Goal: Check status: Check status

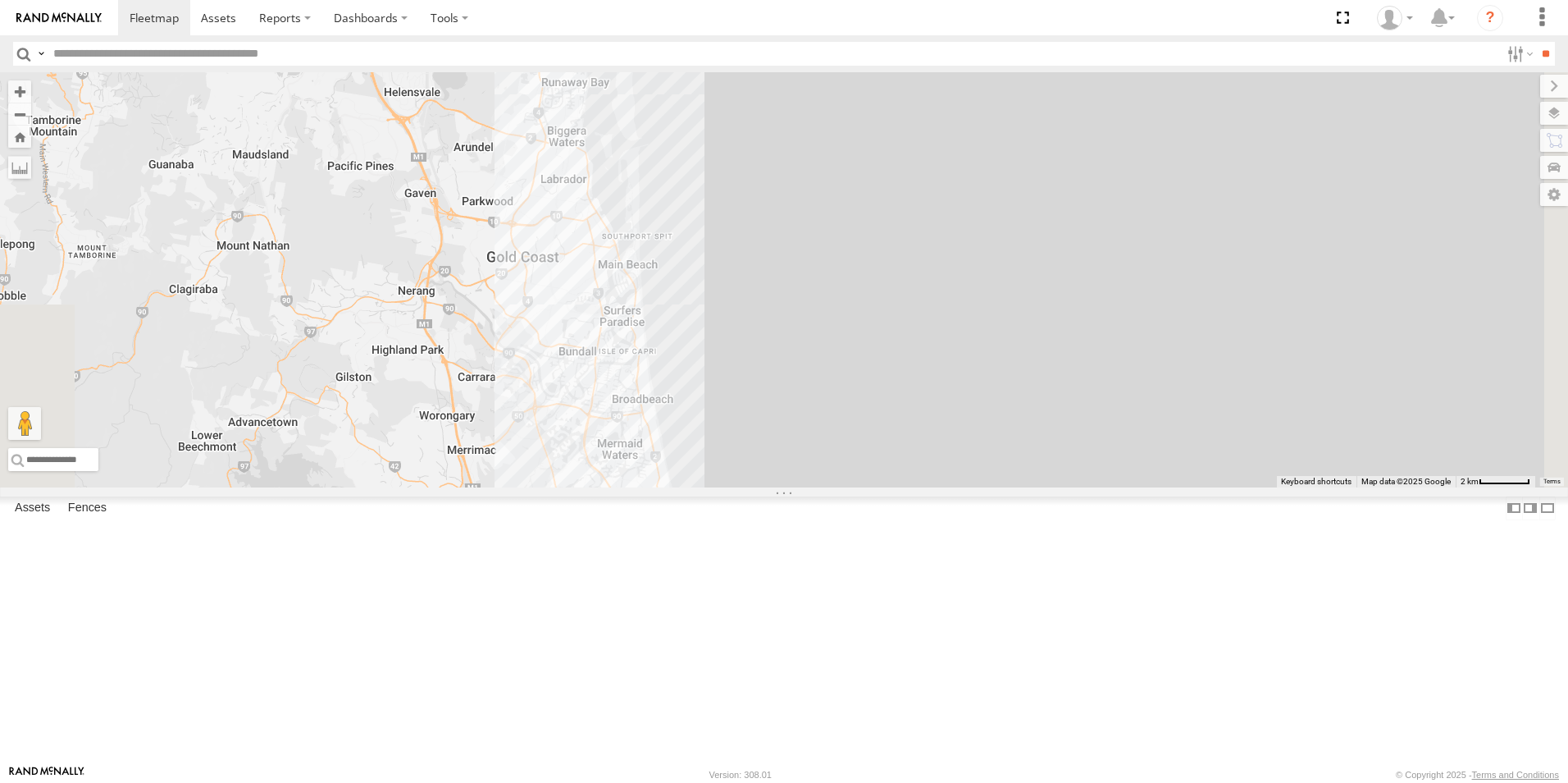
drag, startPoint x: 963, startPoint y: 656, endPoint x: 730, endPoint y: 254, distance: 464.6
click at [730, 255] on div "2" at bounding box center [784, 280] width 1568 height 415
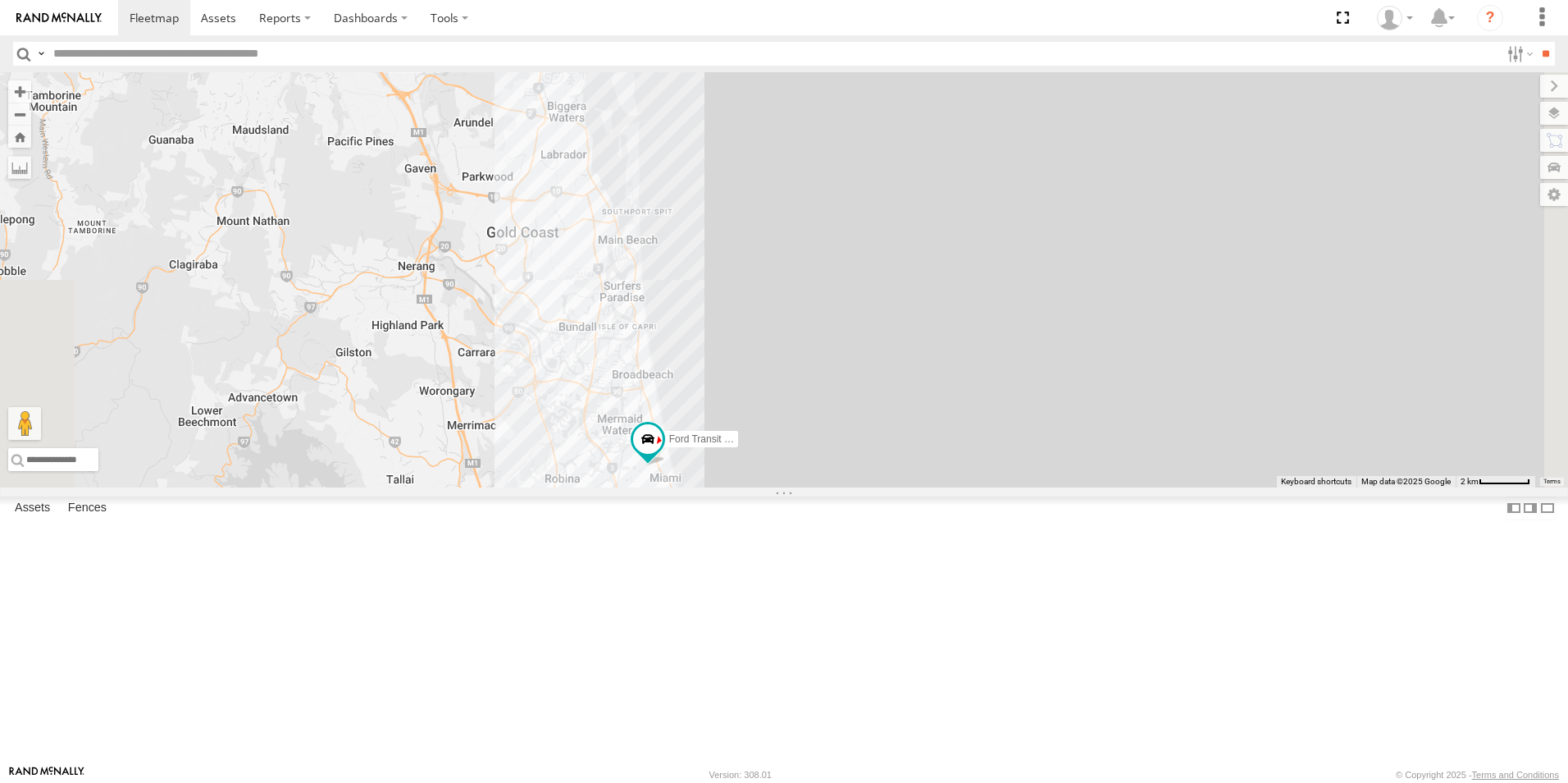
drag, startPoint x: 905, startPoint y: 466, endPoint x: 903, endPoint y: 456, distance: 10.2
click at [903, 456] on div "2 Ford Transit (New)" at bounding box center [784, 280] width 1568 height 415
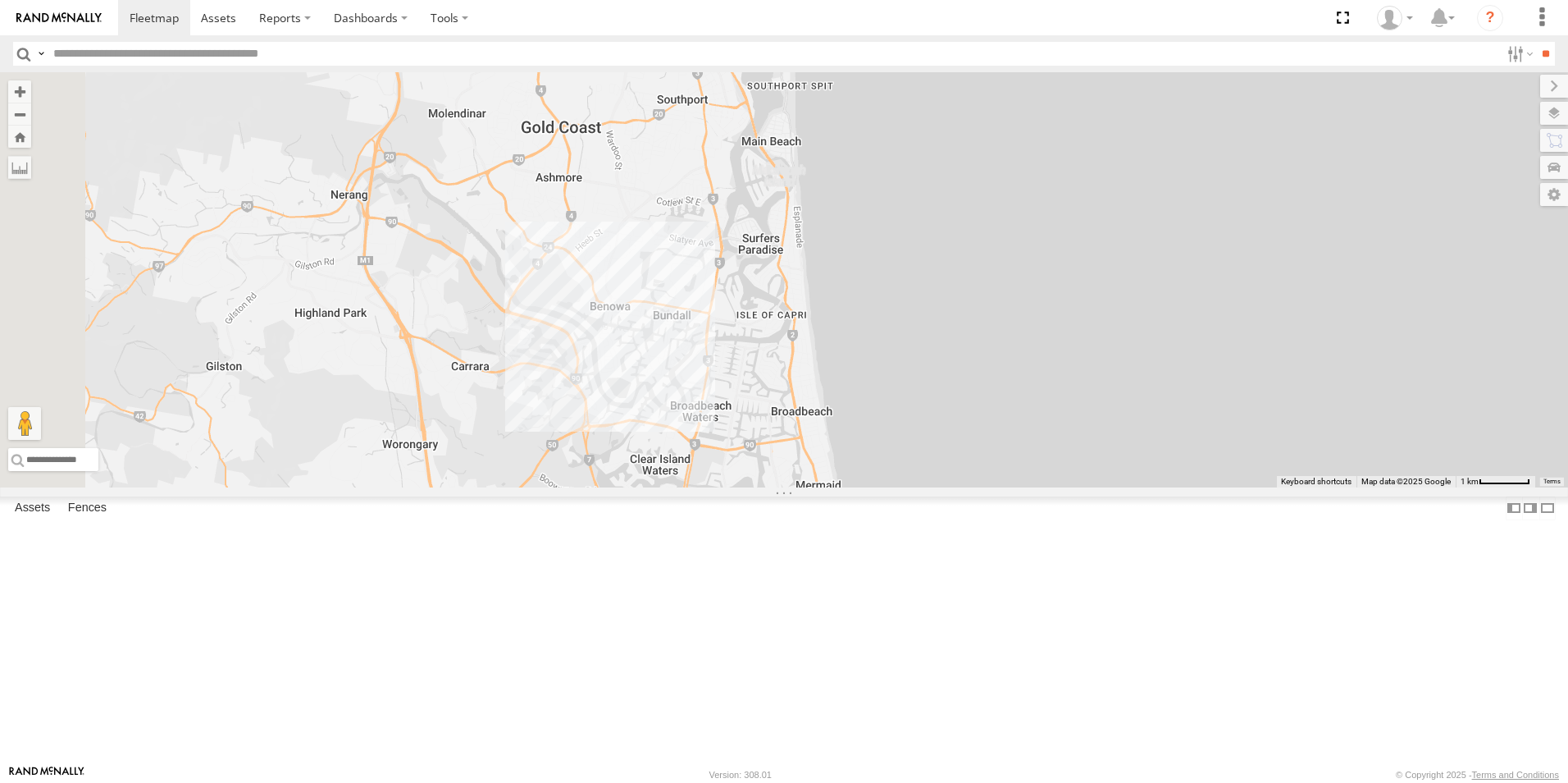
drag, startPoint x: 533, startPoint y: 304, endPoint x: 919, endPoint y: 592, distance: 481.6
click at [919, 488] on div "Ford Transit (New)" at bounding box center [784, 280] width 1568 height 415
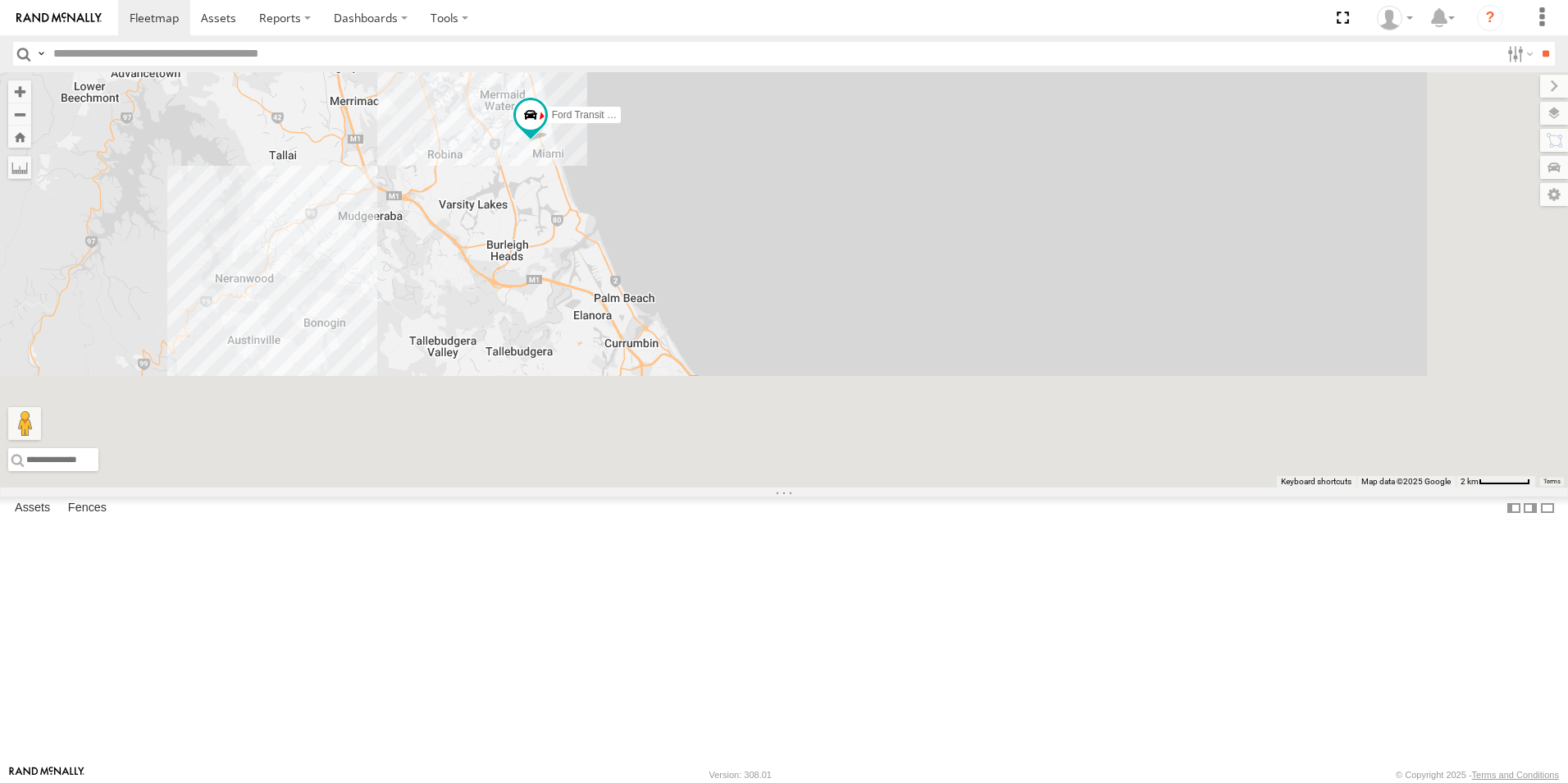
drag, startPoint x: 740, startPoint y: 438, endPoint x: 617, endPoint y: 204, distance: 264.4
click at [617, 204] on div "Ford Transit (New)" at bounding box center [784, 280] width 1568 height 415
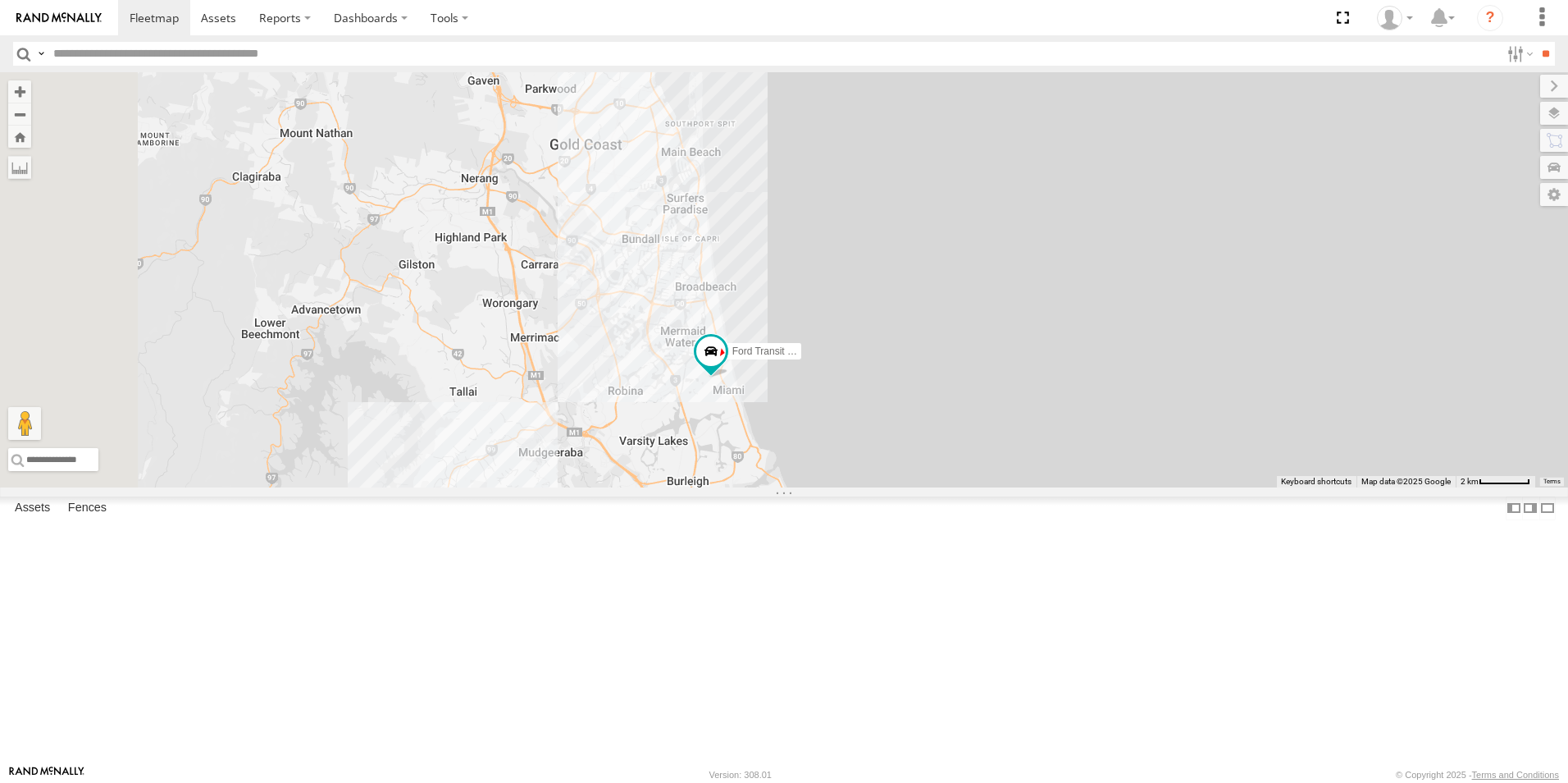
drag, startPoint x: 663, startPoint y: 288, endPoint x: 762, endPoint y: 426, distance: 169.8
click at [857, 488] on div "Ford Transit (New)" at bounding box center [784, 280] width 1568 height 415
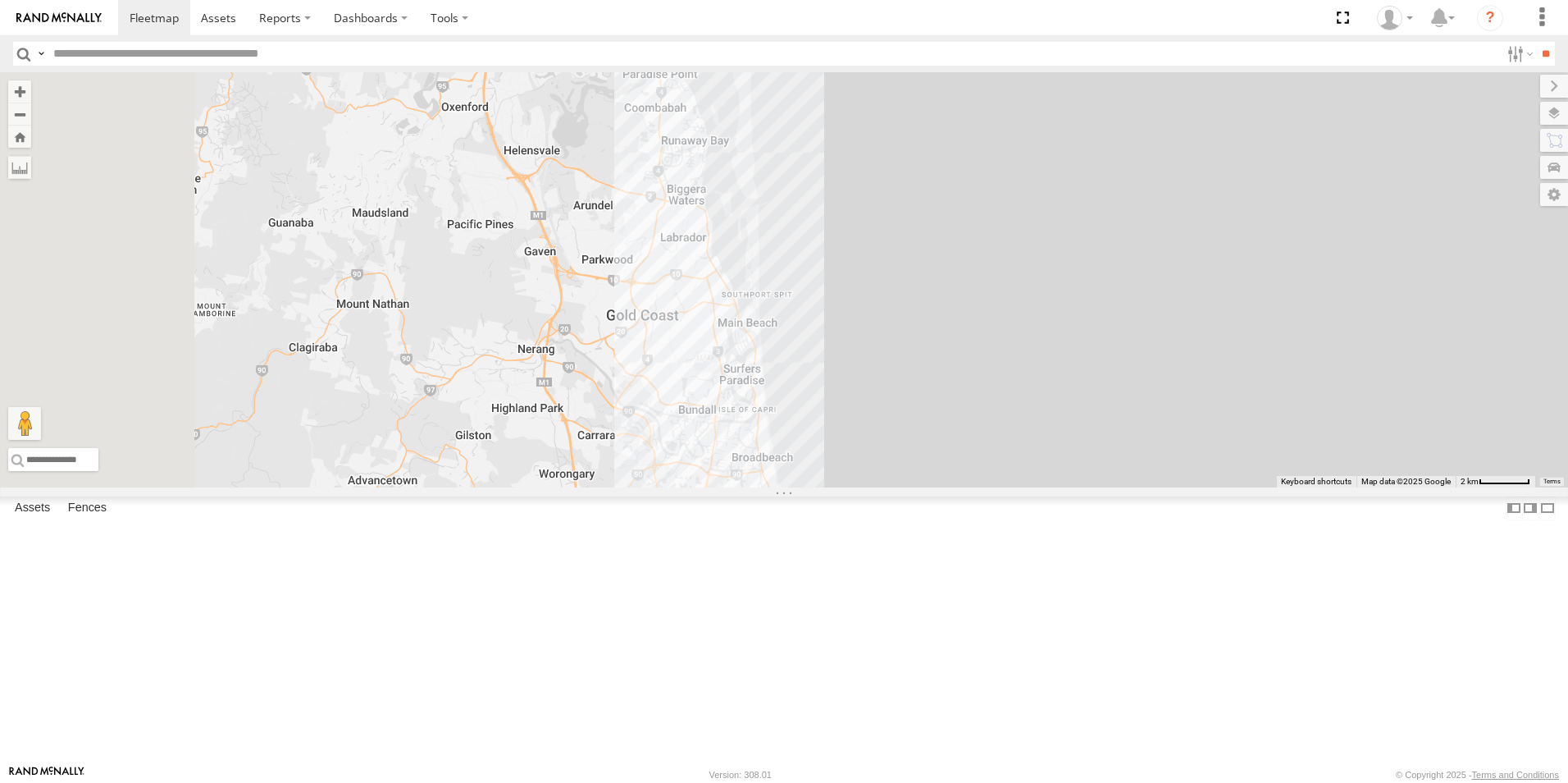
drag, startPoint x: 704, startPoint y: 316, endPoint x: 745, endPoint y: 464, distance: 153.6
click at [756, 488] on div "Ford Transit (New)" at bounding box center [784, 280] width 1568 height 415
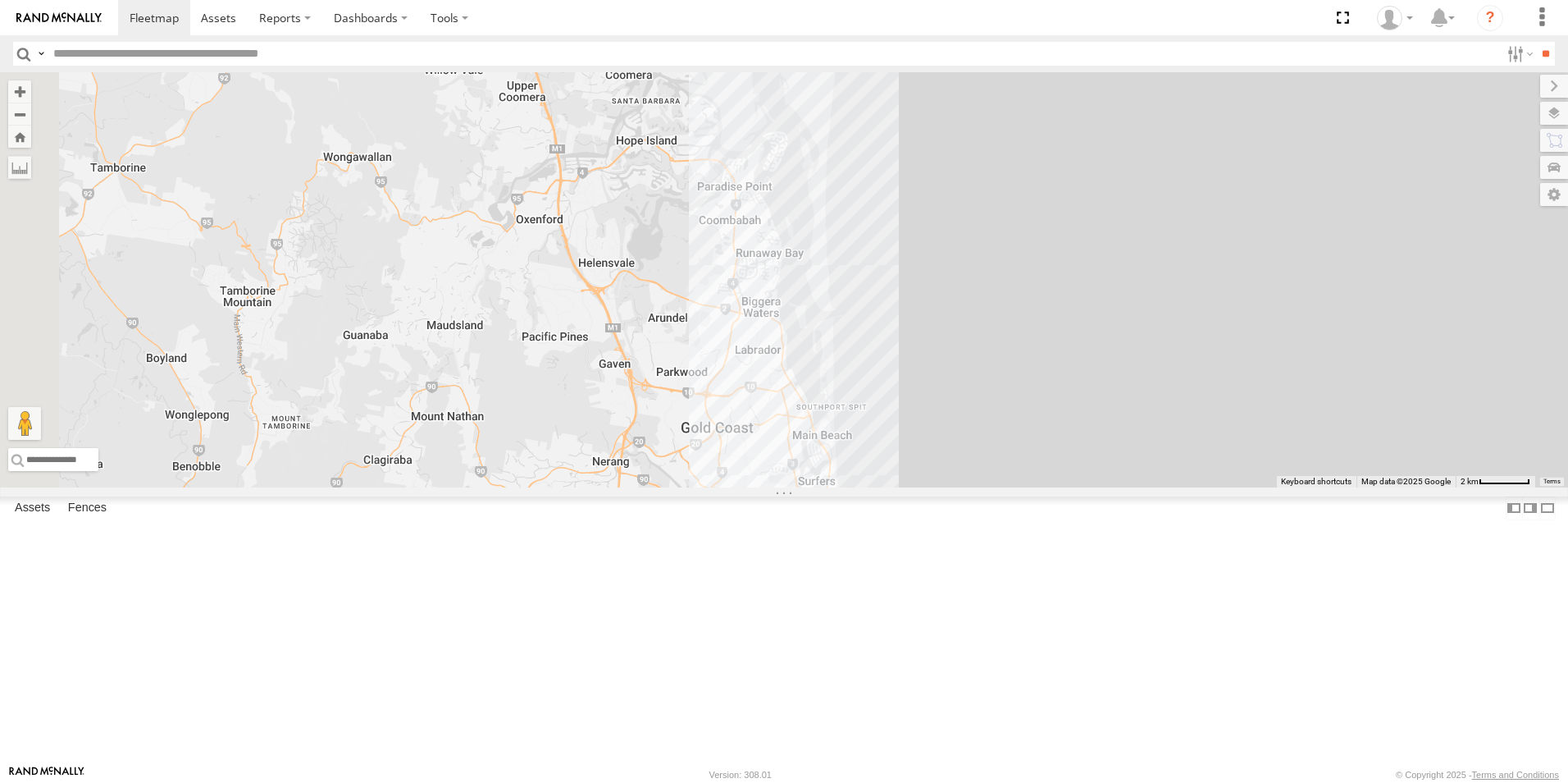
drag, startPoint x: 612, startPoint y: 232, endPoint x: 729, endPoint y: 458, distance: 254.5
click at [733, 478] on div "Ford Transit (New)" at bounding box center [784, 280] width 1568 height 415
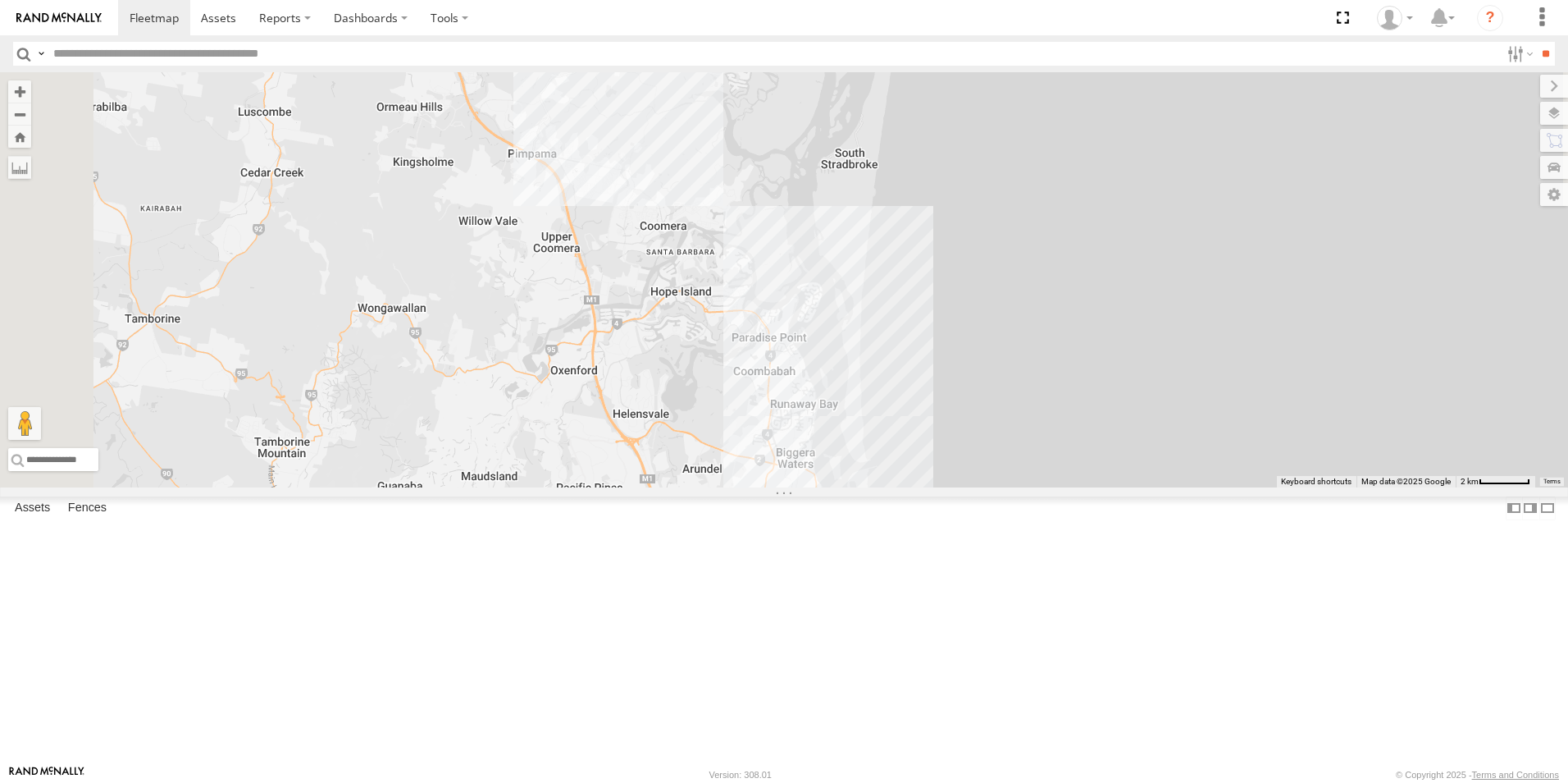
drag, startPoint x: 722, startPoint y: 495, endPoint x: 733, endPoint y: 545, distance: 51.2
click at [743, 488] on div "Ford Transit (New)" at bounding box center [784, 280] width 1568 height 415
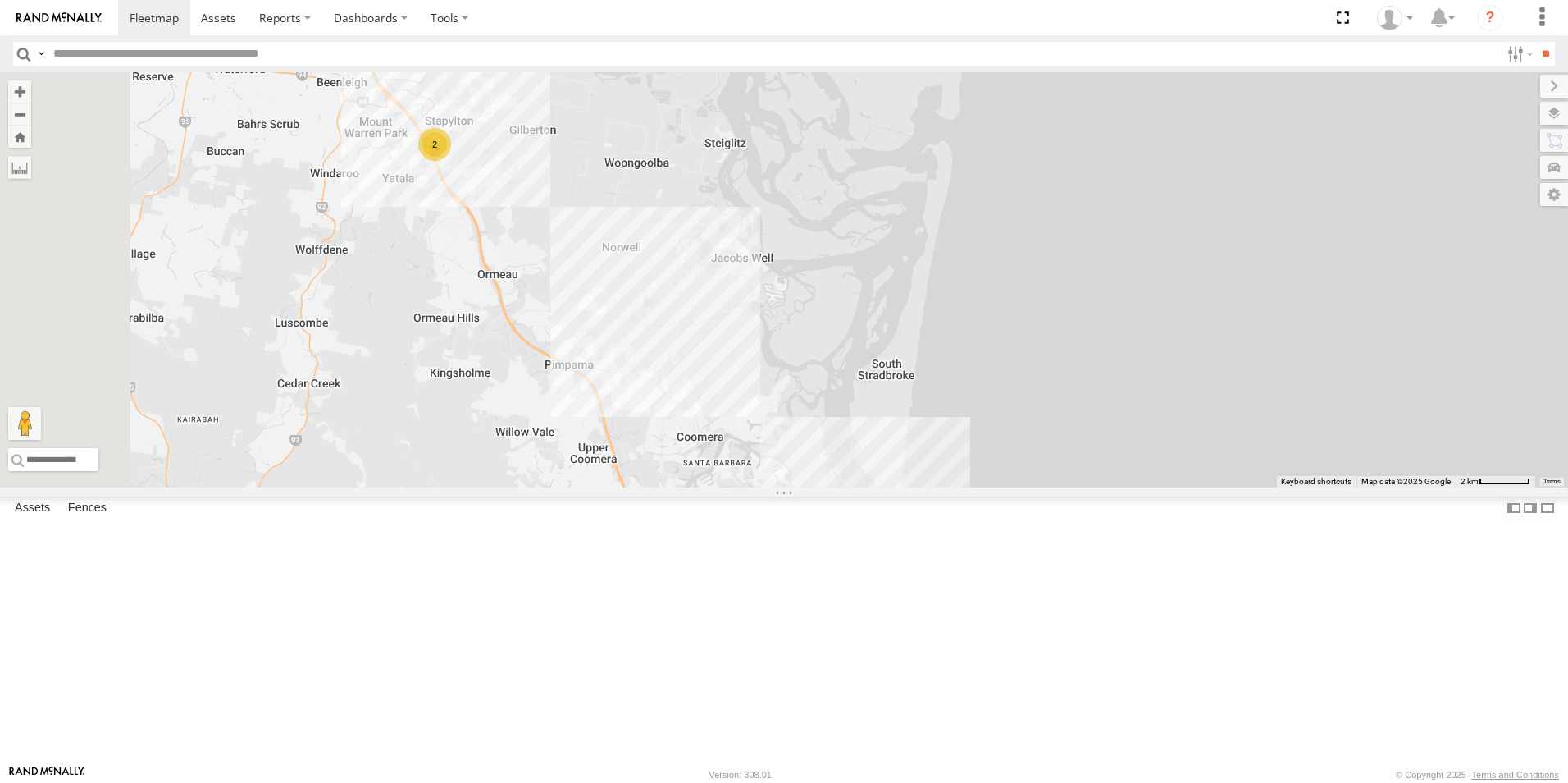
drag, startPoint x: 714, startPoint y: 370, endPoint x: 692, endPoint y: 444, distance: 77.2
click at [742, 488] on div "Ford Transit (New) 2" at bounding box center [784, 280] width 1568 height 415
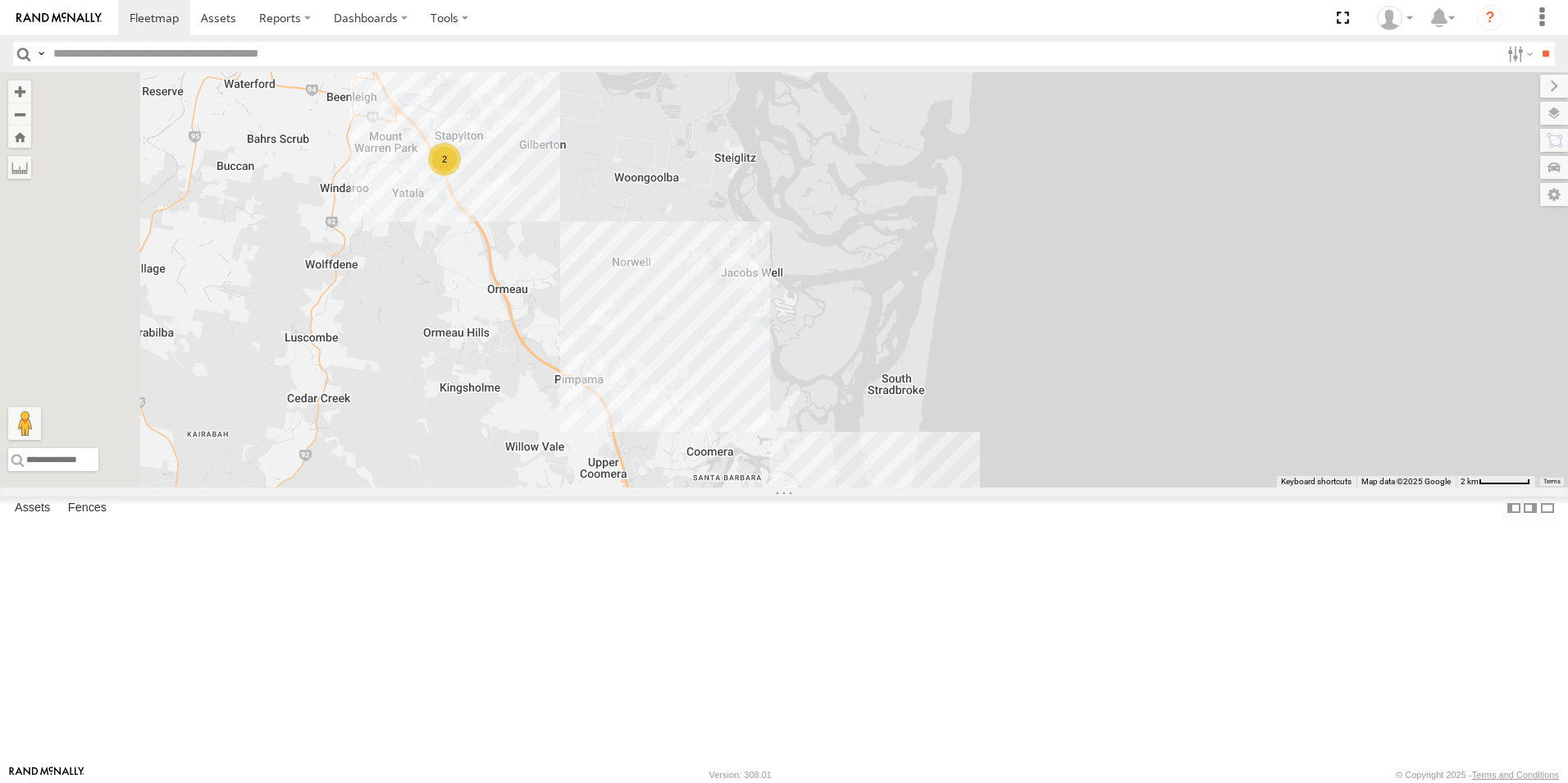
drag, startPoint x: 599, startPoint y: 296, endPoint x: 690, endPoint y: 482, distance: 207.1
click at [691, 482] on div "Ford Transit (New) 2" at bounding box center [784, 280] width 1568 height 415
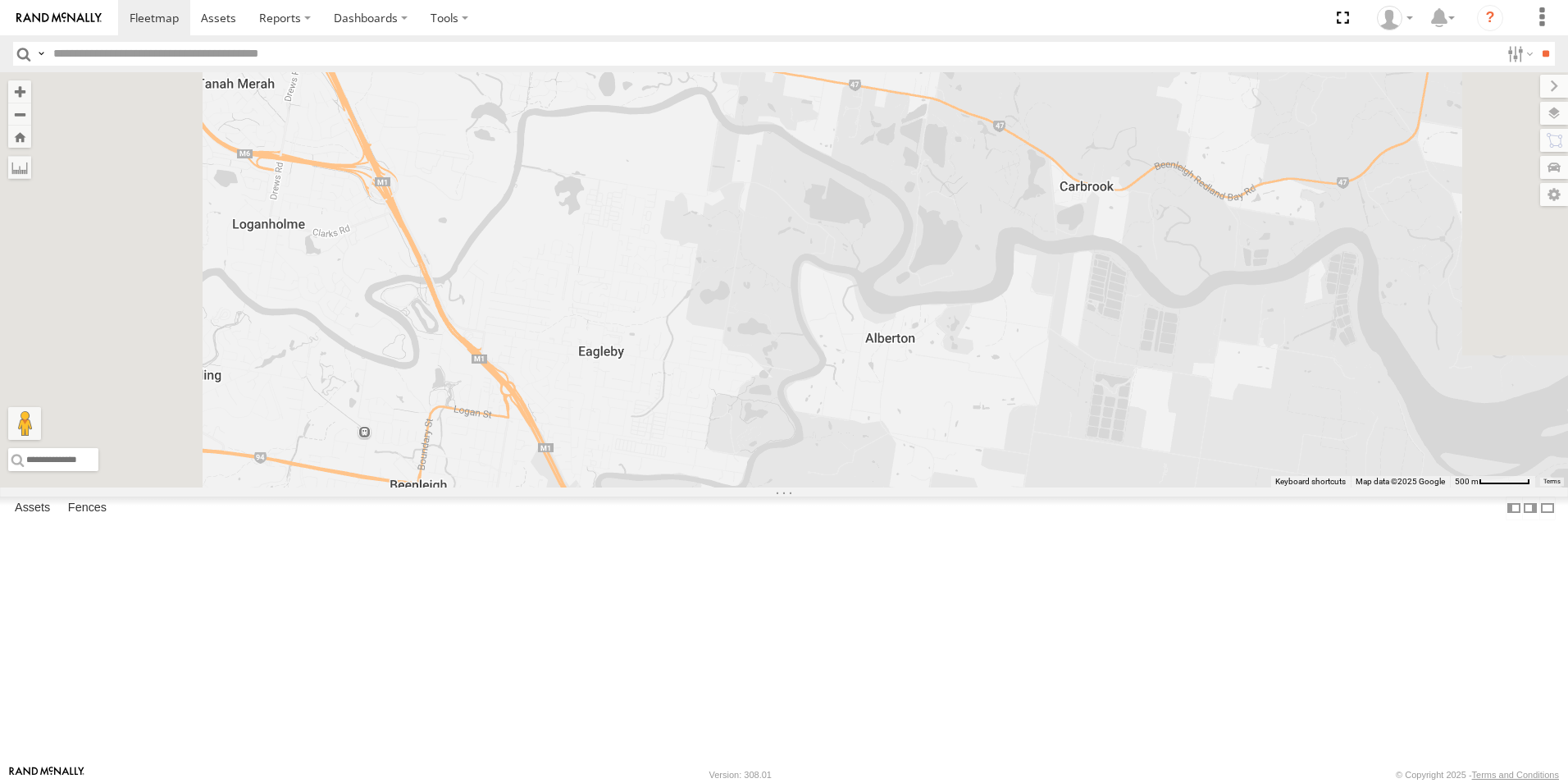
drag, startPoint x: 689, startPoint y: 107, endPoint x: 829, endPoint y: 541, distance: 456.0
click at [813, 488] on div "Ford Transit (New) Ford transit (Little) Iveco 2" at bounding box center [784, 280] width 1568 height 415
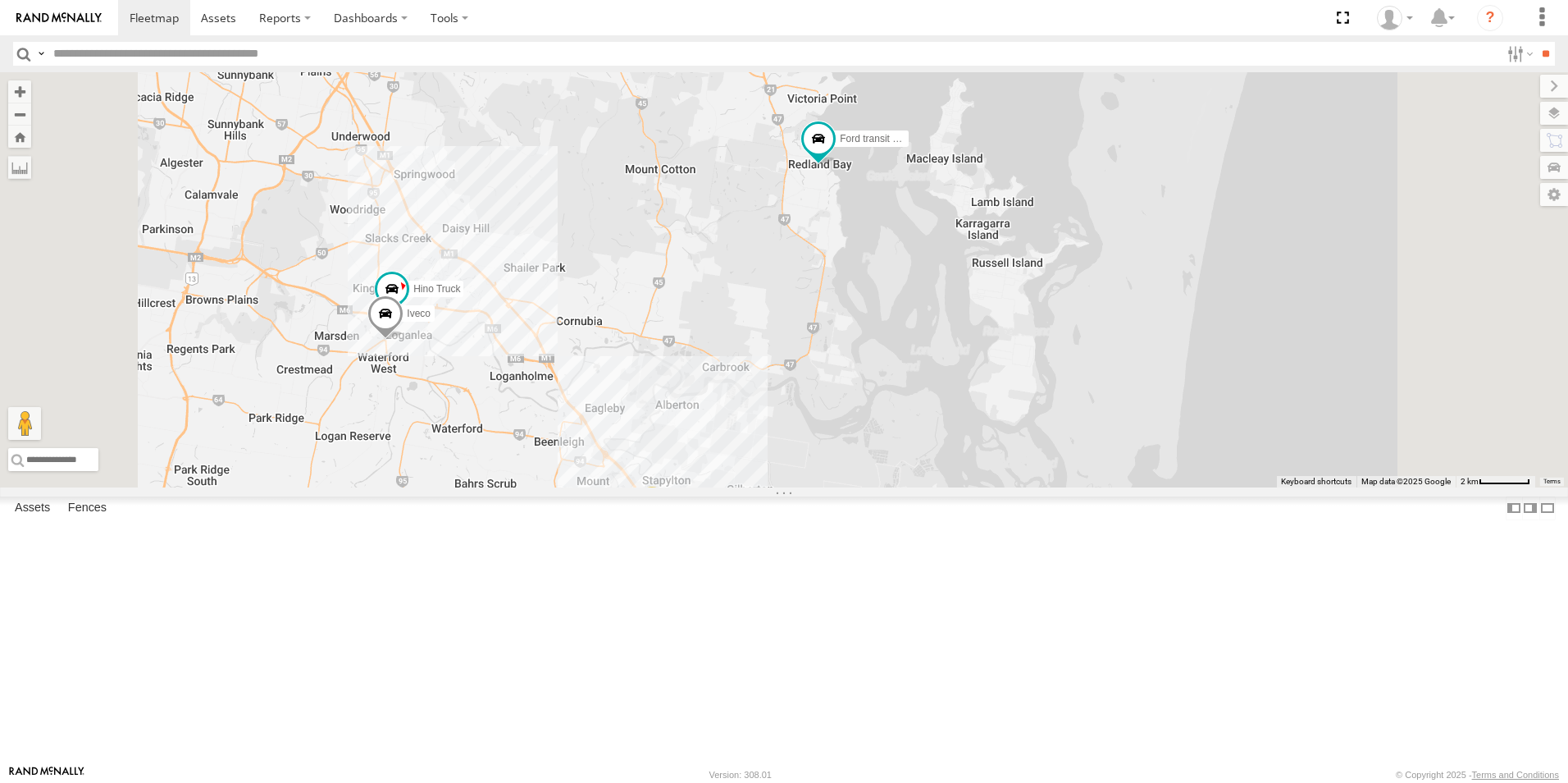
drag, startPoint x: 1051, startPoint y: 402, endPoint x: 1025, endPoint y: 434, distance: 41.2
click at [1015, 466] on div "Ford Transit (New) Ford transit (Little) Iveco Hino Truck 2" at bounding box center [784, 280] width 1568 height 415
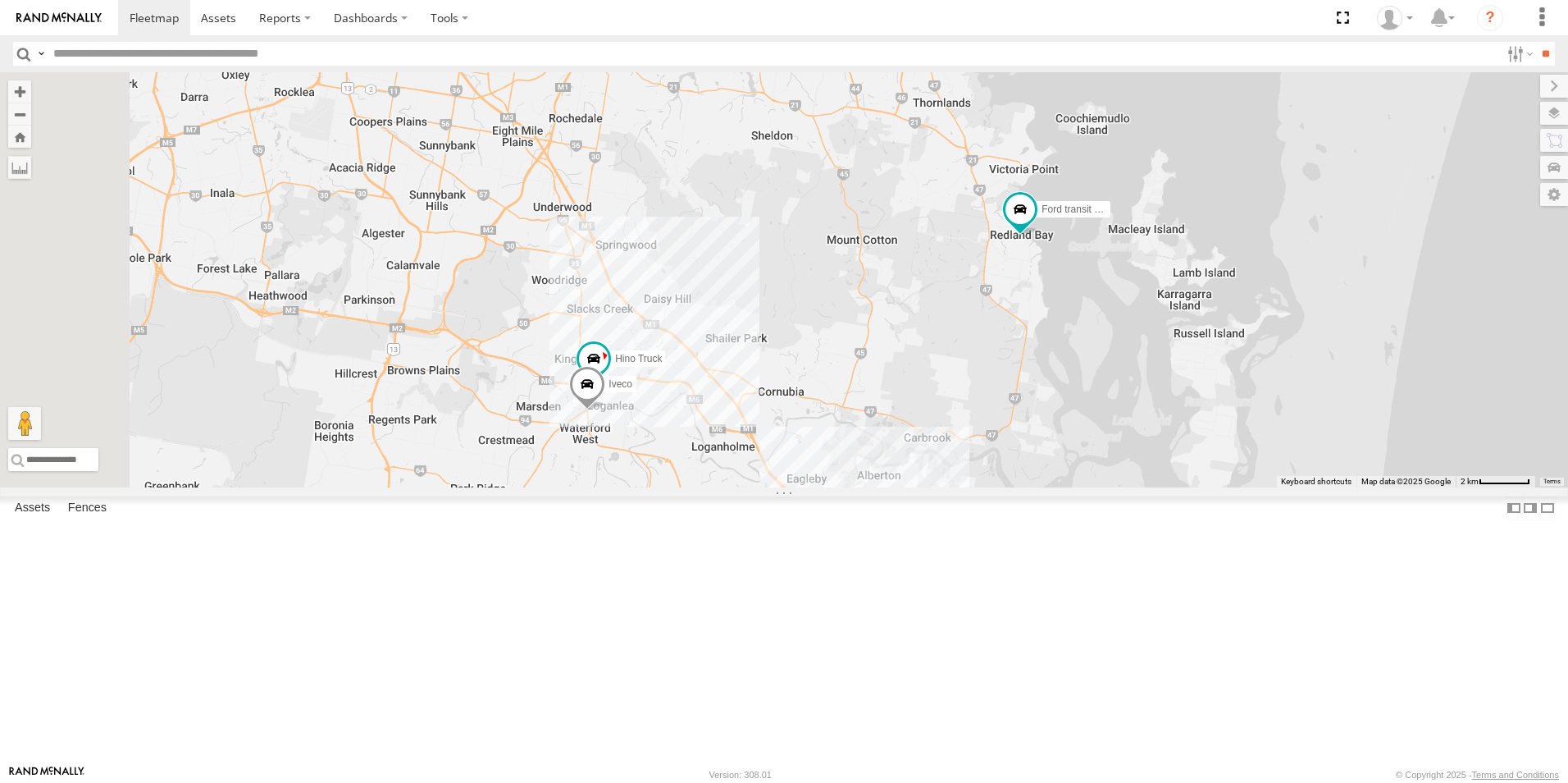
drag, startPoint x: 543, startPoint y: 358, endPoint x: 975, endPoint y: 462, distance: 444.3
click at [975, 462] on div "Ford Transit (New) Ford transit (Little) Iveco Hino Truck 2" at bounding box center [784, 280] width 1568 height 415
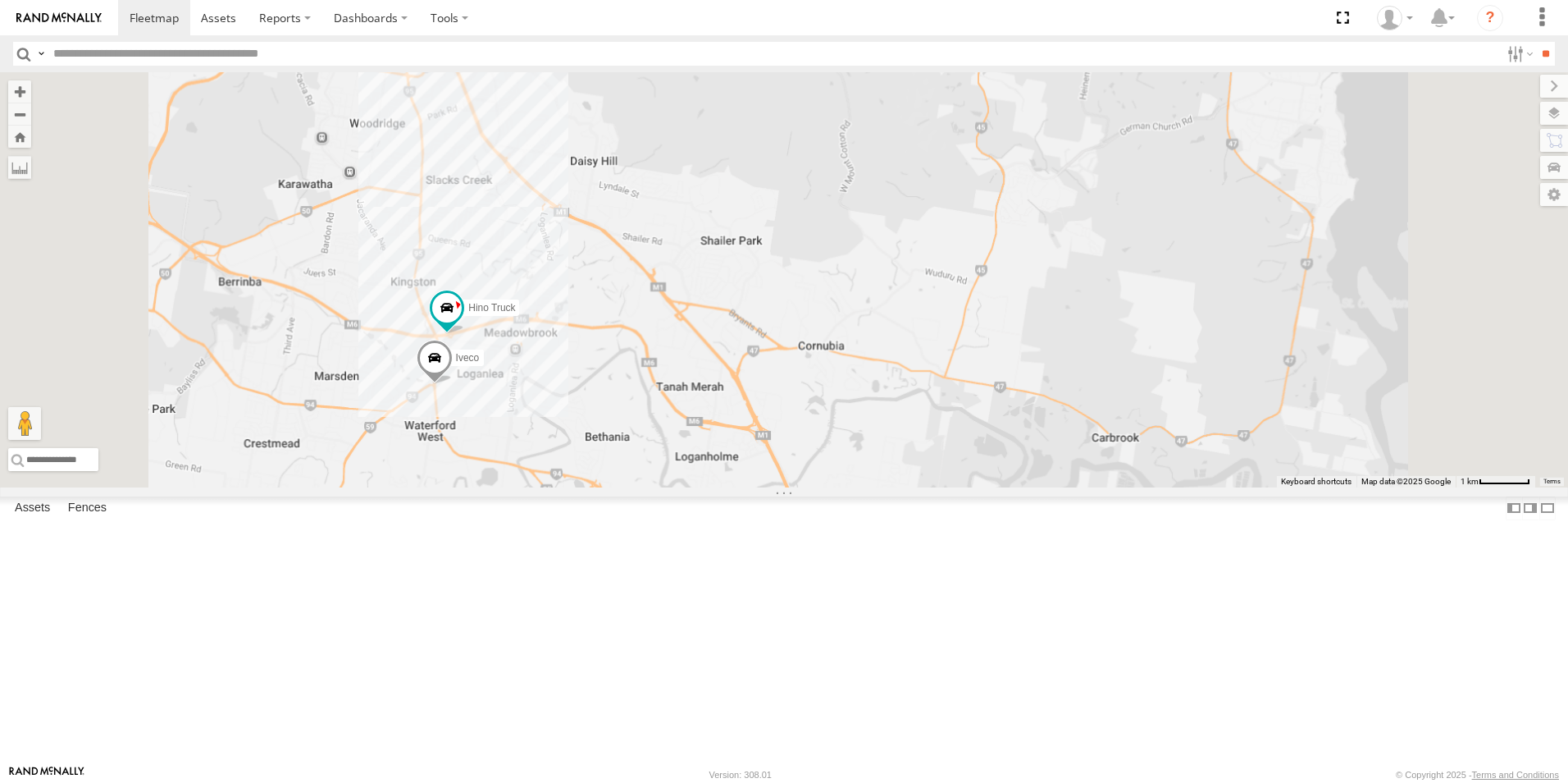
drag, startPoint x: 718, startPoint y: 677, endPoint x: 691, endPoint y: 562, distance: 118.1
click at [692, 488] on div "Ford Transit (New) Ford transit (Little) Iveco Hino Truck" at bounding box center [784, 280] width 1568 height 415
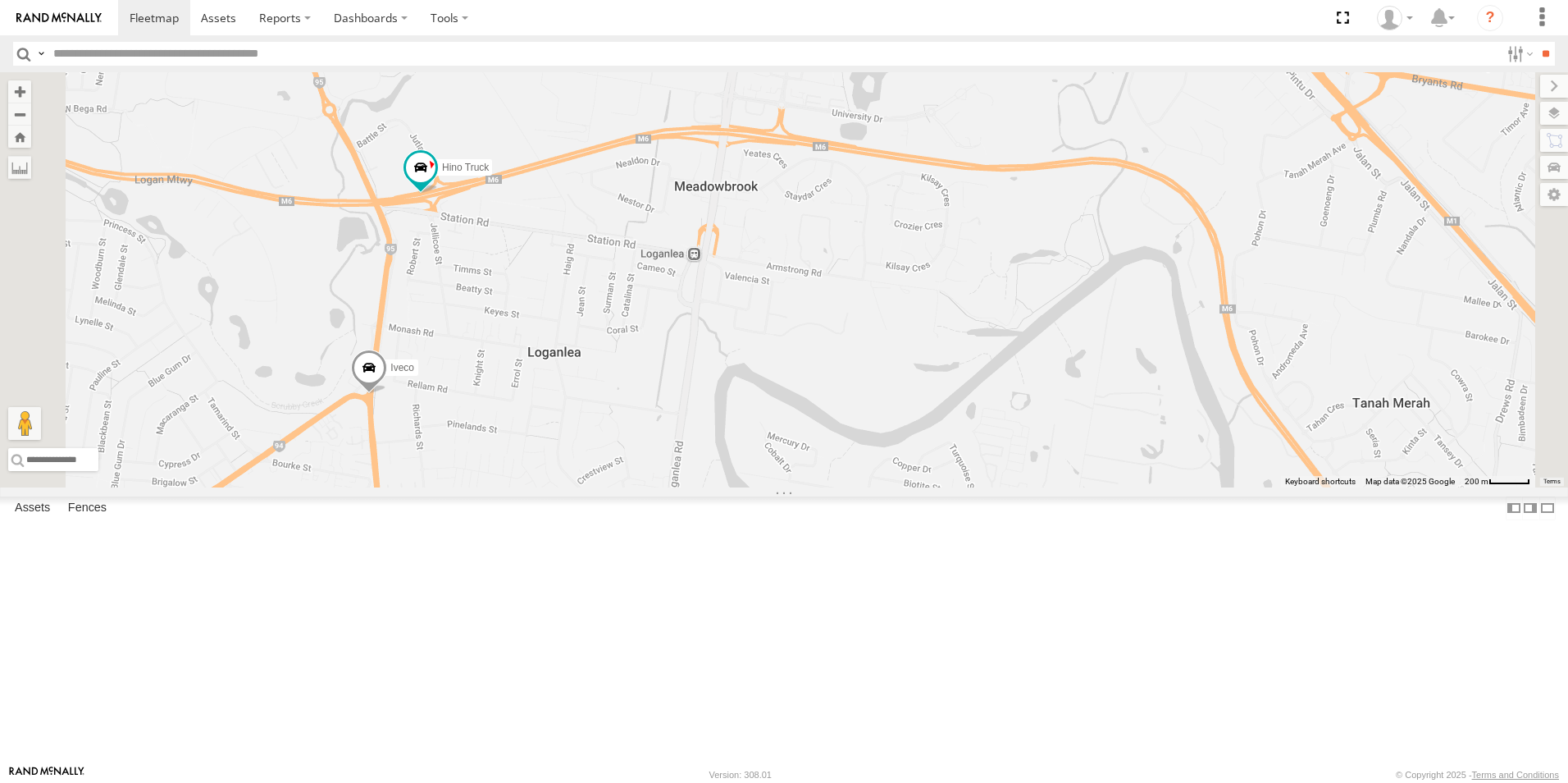
click at [414, 373] on span "Iveco" at bounding box center [402, 368] width 24 height 12
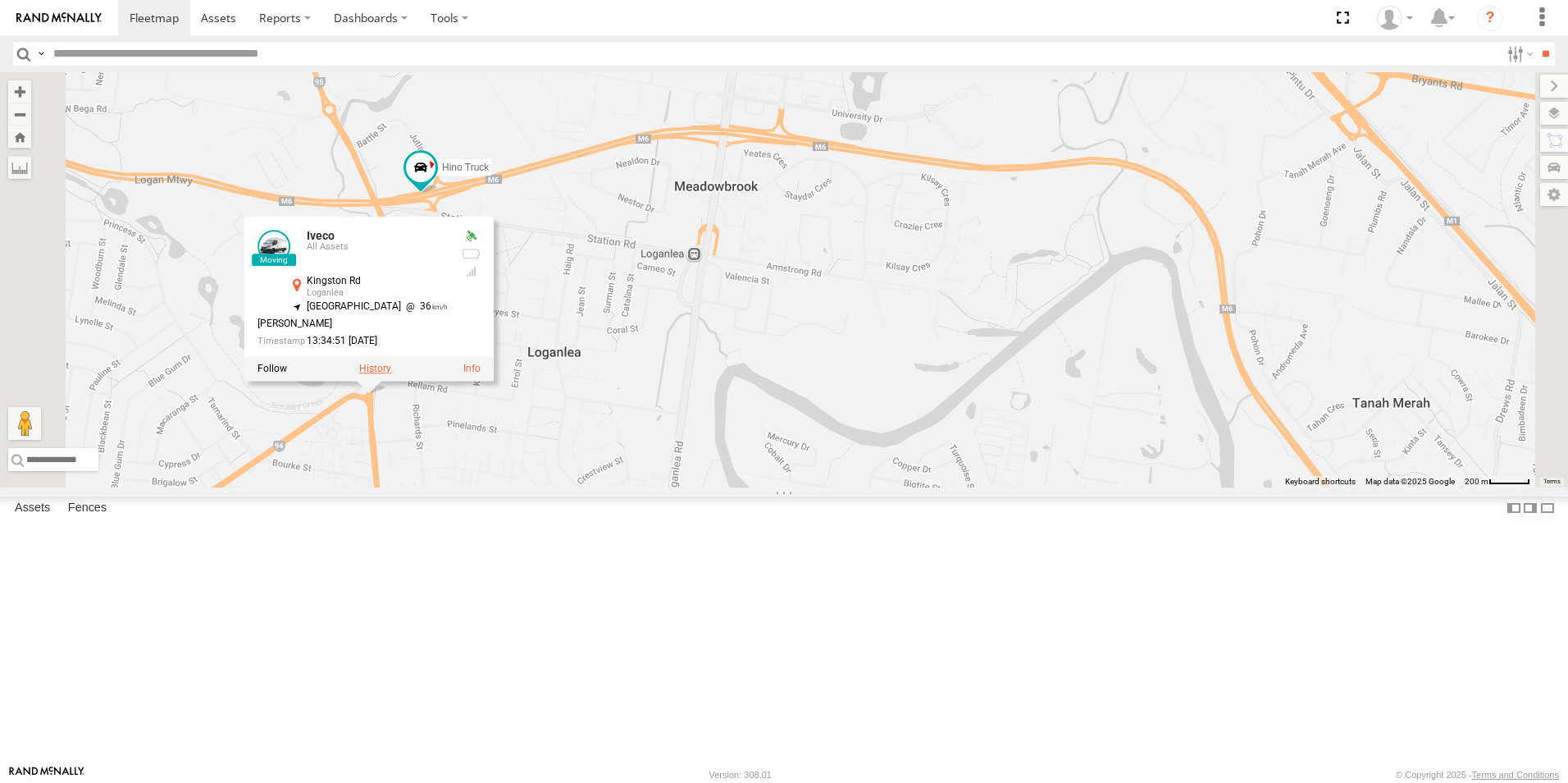
click at [391, 375] on label at bounding box center [375, 369] width 32 height 12
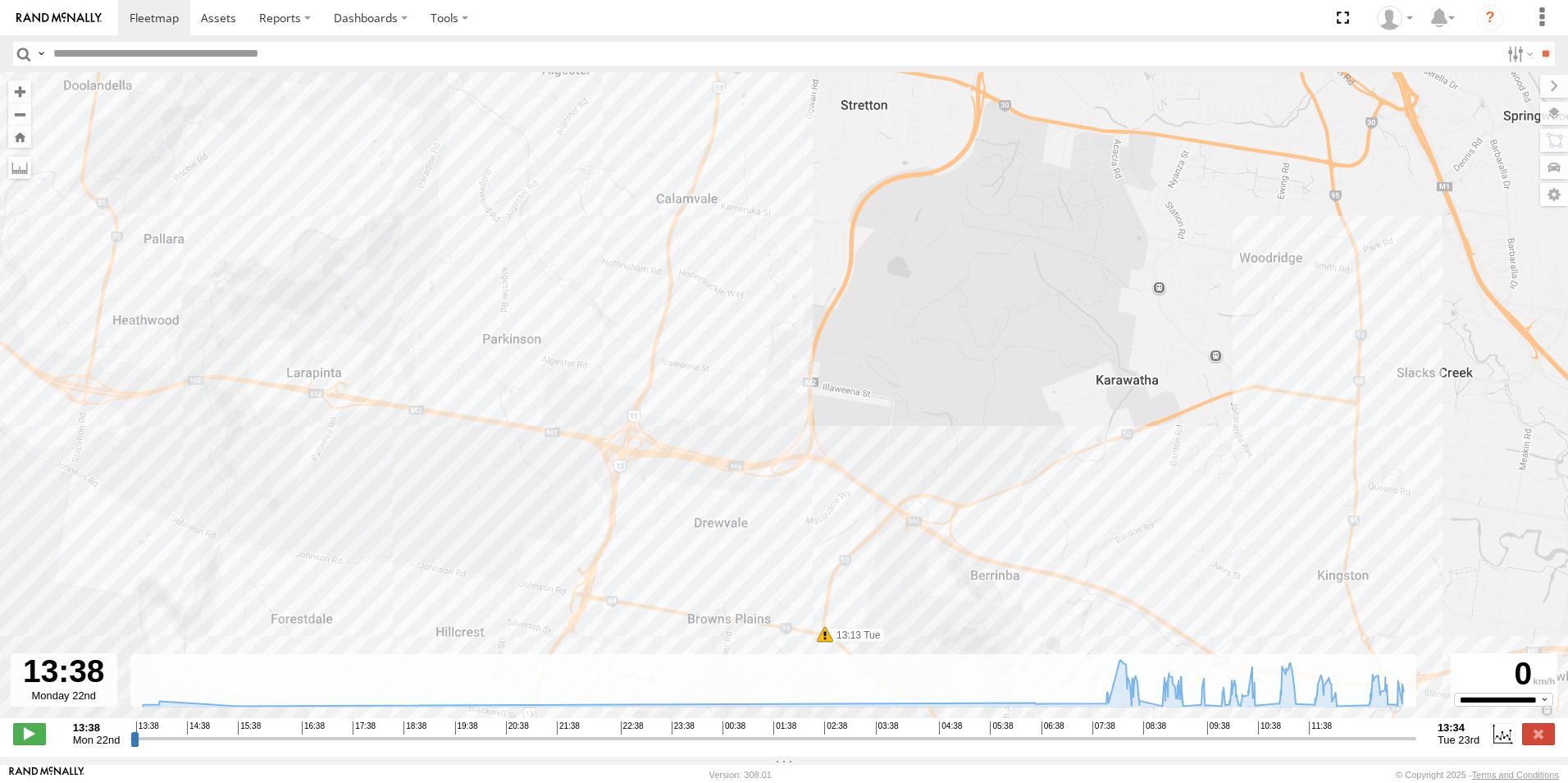
drag, startPoint x: 919, startPoint y: 398, endPoint x: 778, endPoint y: 633, distance: 274.1
click at [814, 744] on div "← Move left → Move right ↑ Move up ↓ Move down + Zoom in - Zoom out Home Jump l…" at bounding box center [784, 414] width 1568 height 684
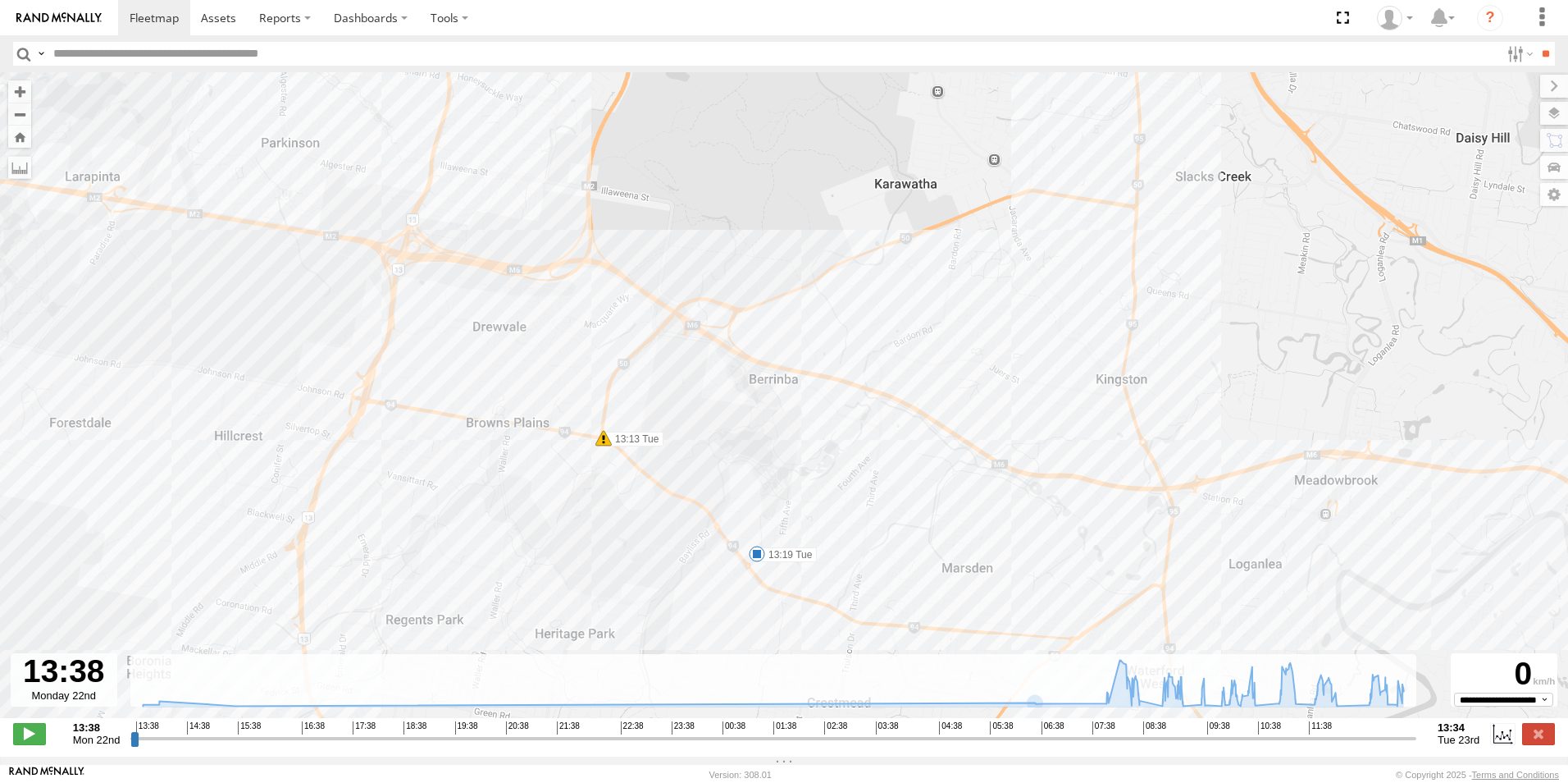
drag, startPoint x: 739, startPoint y: 364, endPoint x: 632, endPoint y: 320, distance: 115.7
click at [711, 405] on div "Iveco 08:36 Tue 09:20 Tue 09:26 Tue 09:51 Tue 10:13 Tue 10:44 Tue 10:44 Tue 10:…" at bounding box center [784, 403] width 1568 height 663
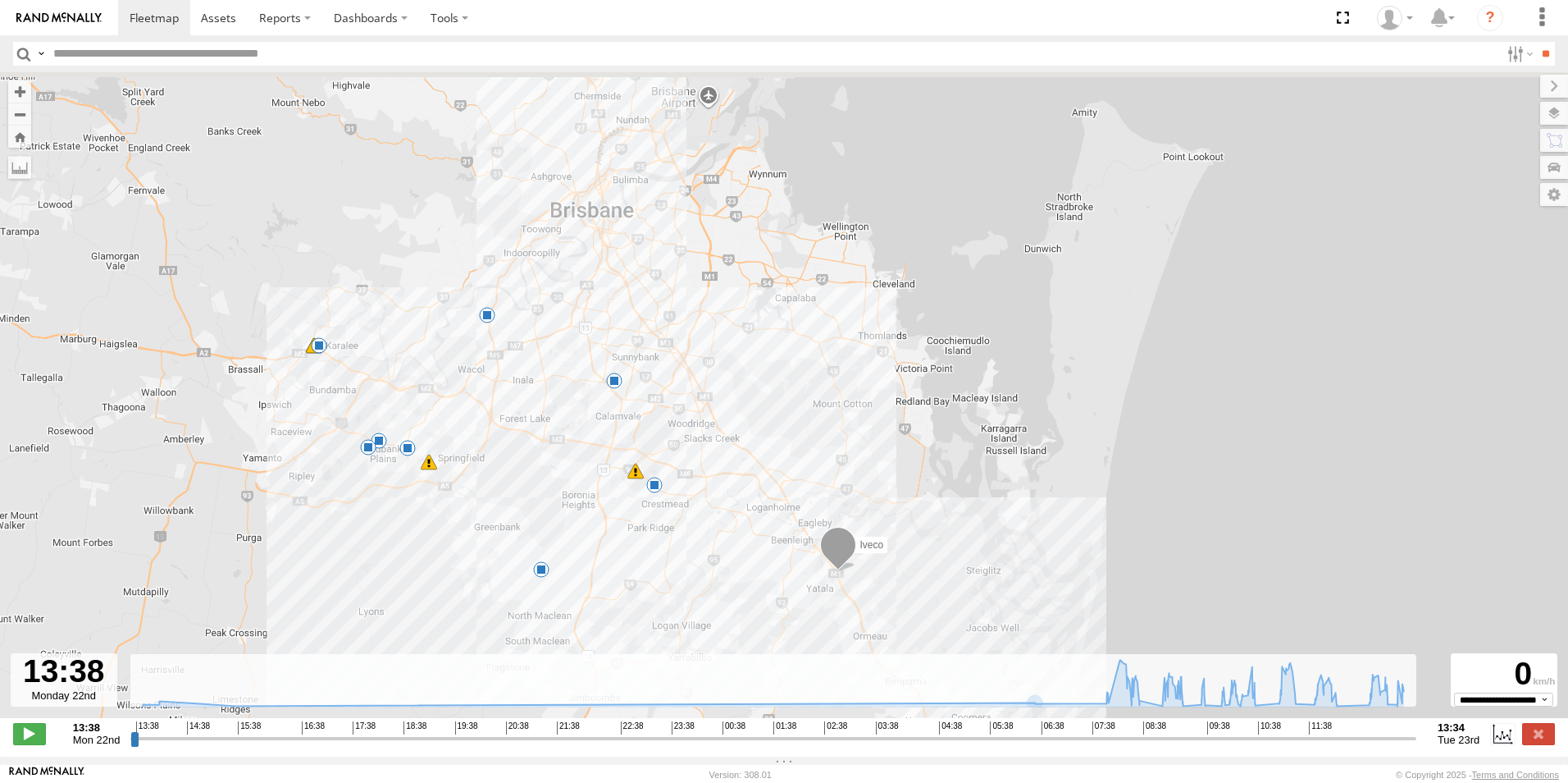
drag, startPoint x: 615, startPoint y: 270, endPoint x: 582, endPoint y: 442, distance: 175.1
click at [582, 442] on div "Iveco 08:36 Tue 09:20 Tue 09:26 Tue 09:51 Tue 10:13 Tue 10:44 Tue 10:44 Tue 10:…" at bounding box center [784, 403] width 1568 height 663
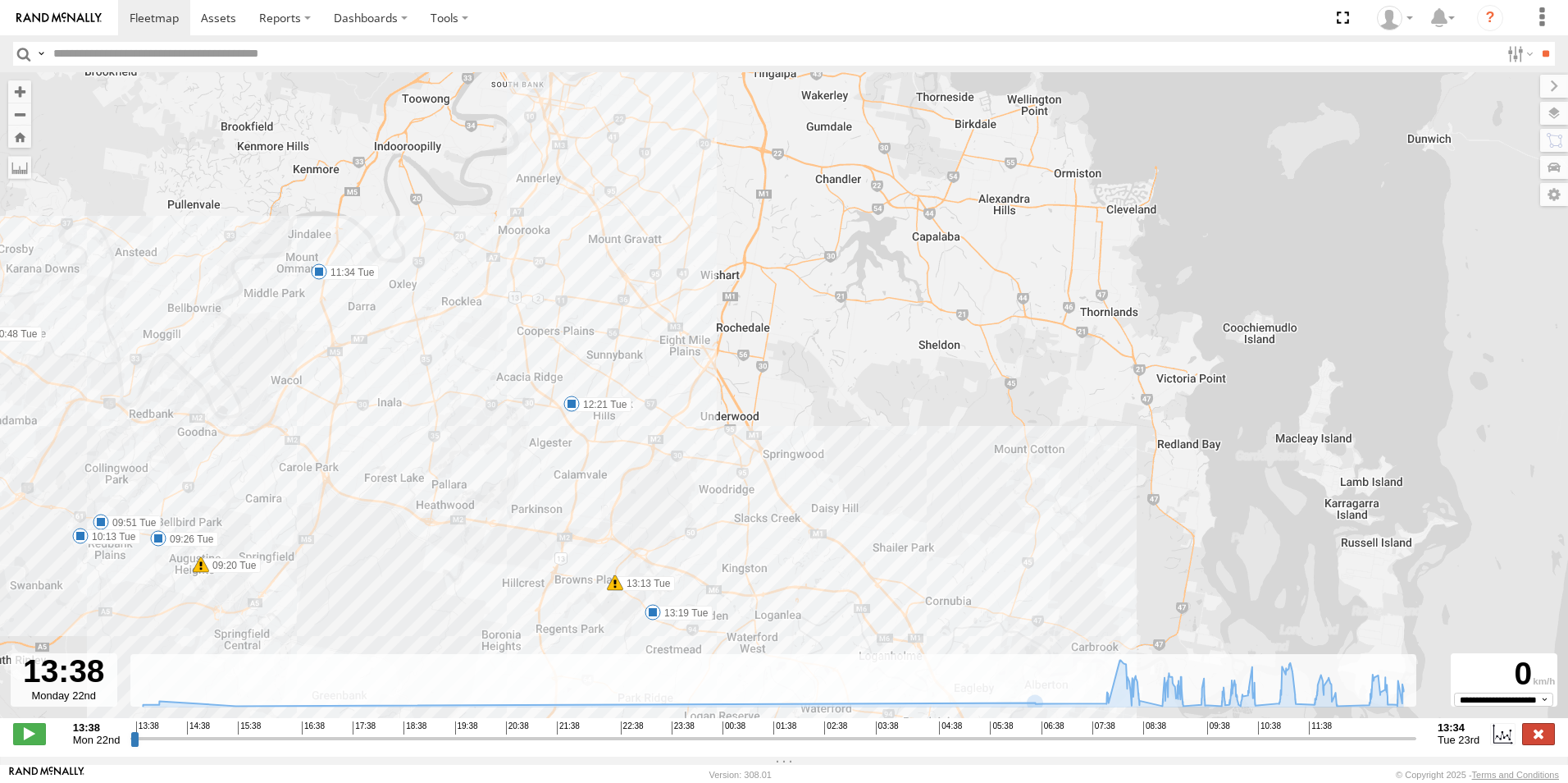
click at [1524, 744] on label at bounding box center [1539, 733] width 33 height 21
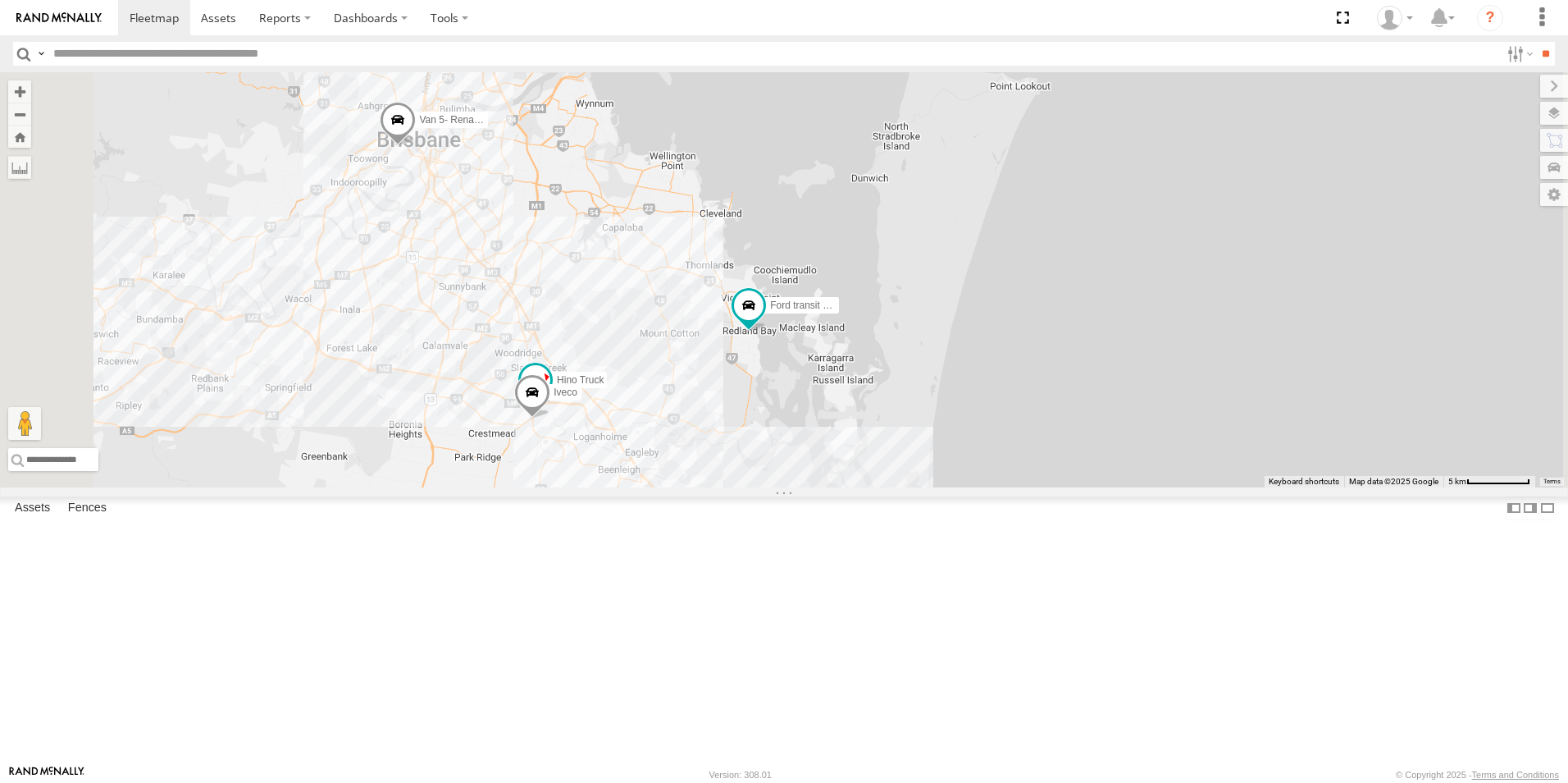
drag, startPoint x: 553, startPoint y: 247, endPoint x: 689, endPoint y: 447, distance: 241.9
click at [689, 451] on div "Hino Truck Ford transit (Little) Iveco Van 5- Renault Master - 052•LI8" at bounding box center [784, 280] width 1568 height 415
drag, startPoint x: 638, startPoint y: 327, endPoint x: 683, endPoint y: 456, distance: 136.6
click at [683, 456] on div "Ford transit (Little) Van 5- Renault Master - 052•LI8 2 2" at bounding box center [784, 280] width 1568 height 415
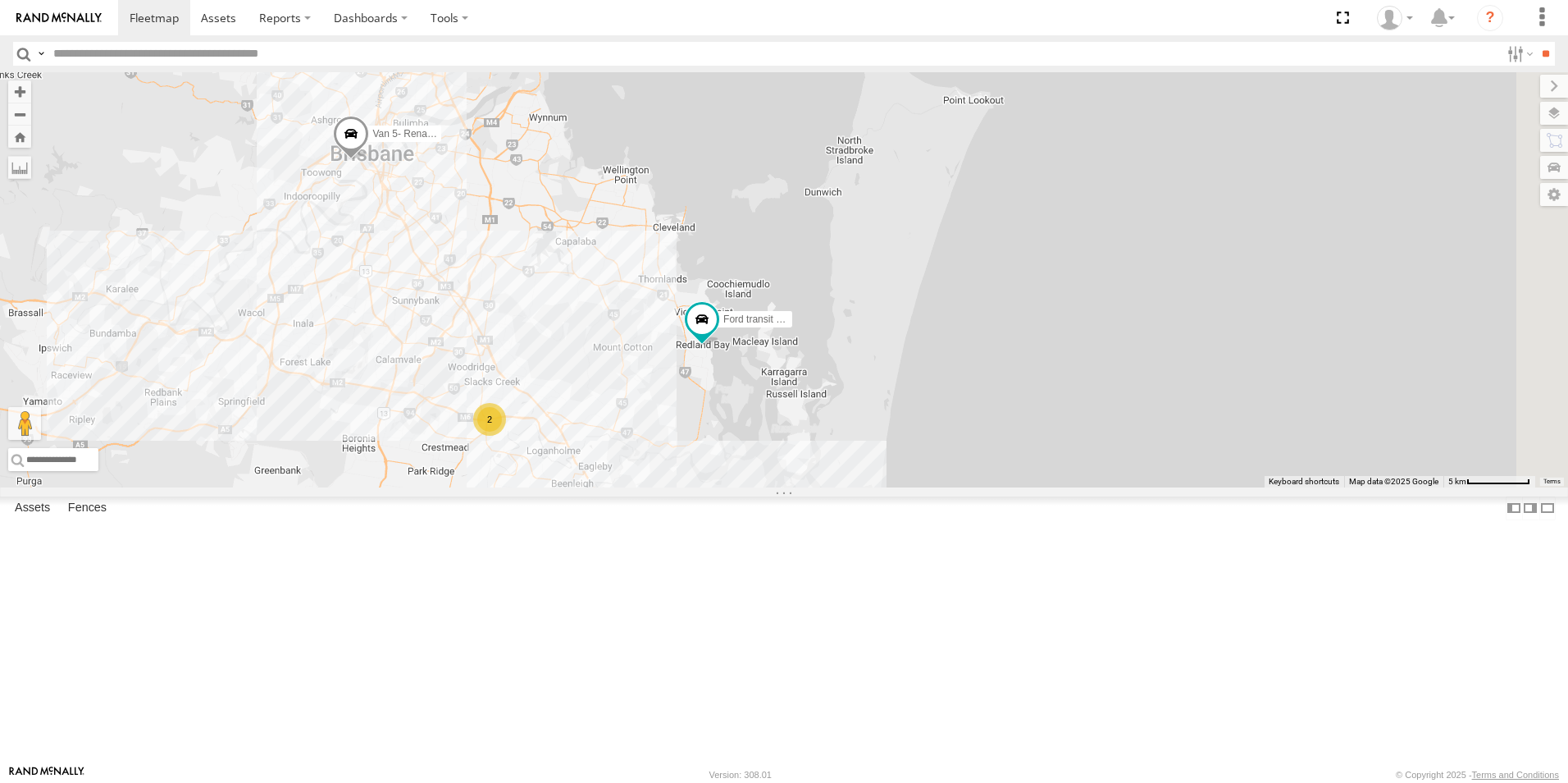
drag, startPoint x: 958, startPoint y: 443, endPoint x: 795, endPoint y: 379, distance: 175.1
click at [749, 368] on div "Ford transit (Little) Van 5- Renault Master - 052•LI8 2 2" at bounding box center [784, 280] width 1568 height 415
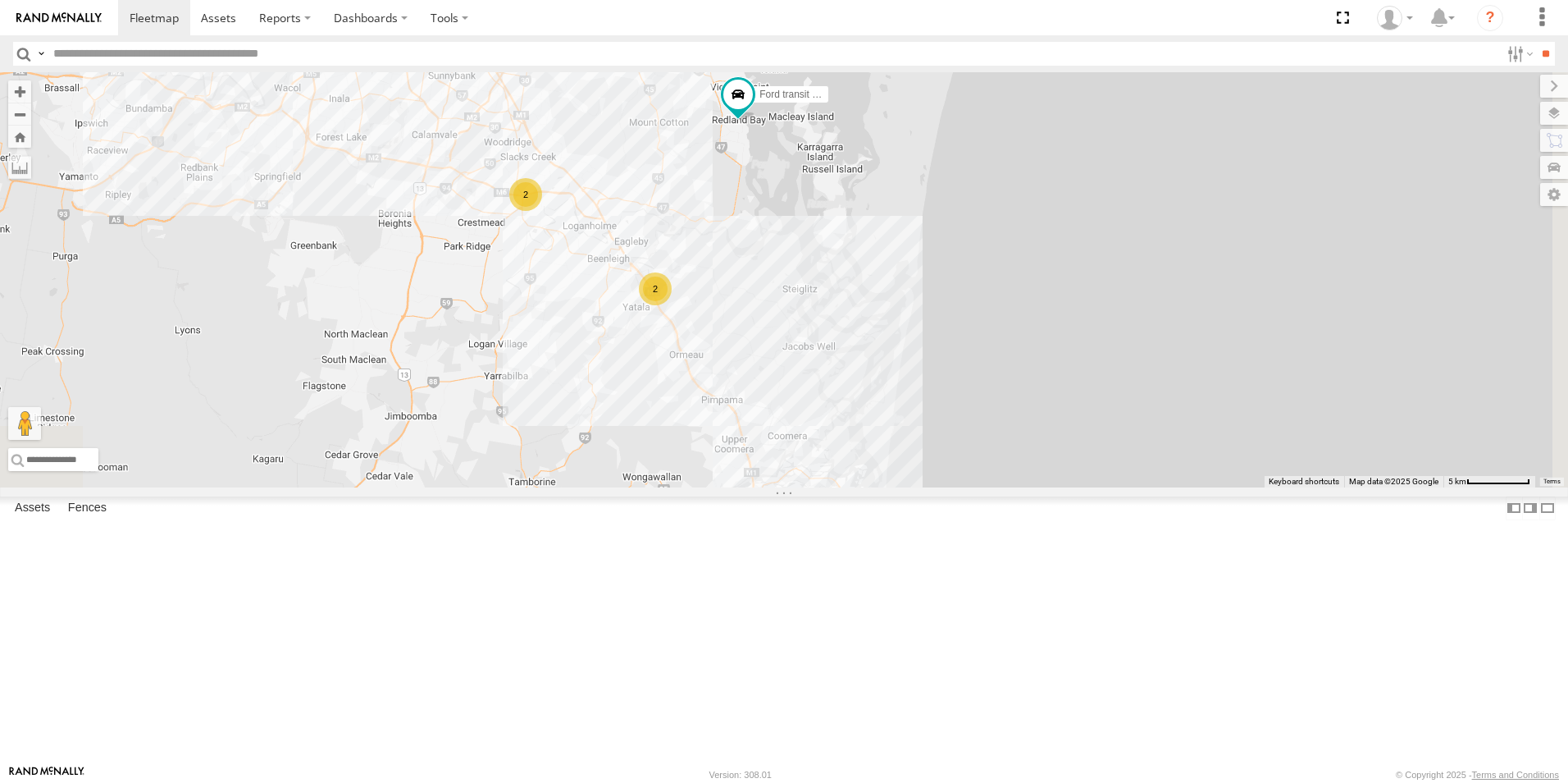
drag, startPoint x: 739, startPoint y: 425, endPoint x: 788, endPoint y: 200, distance: 230.3
click at [788, 200] on div "Ford transit (Little) Van 5- Renault Master - 052•LI8 2 2" at bounding box center [784, 280] width 1568 height 415
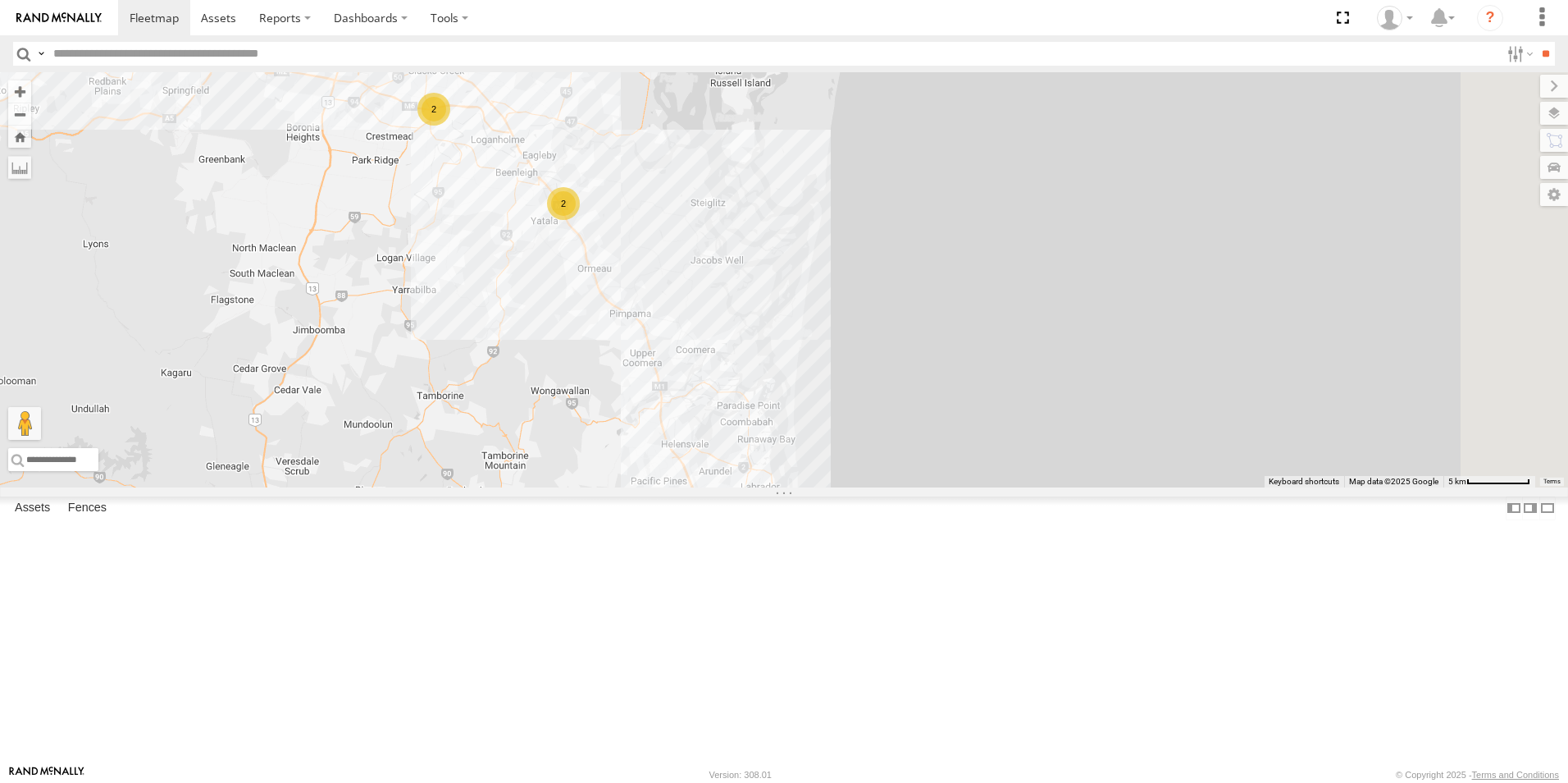
drag, startPoint x: 805, startPoint y: 523, endPoint x: 704, endPoint y: 380, distance: 175.1
click at [706, 397] on div "Ford transit (Little) Van 5- Renault Master - 052•LI8 2 2" at bounding box center [784, 280] width 1568 height 415
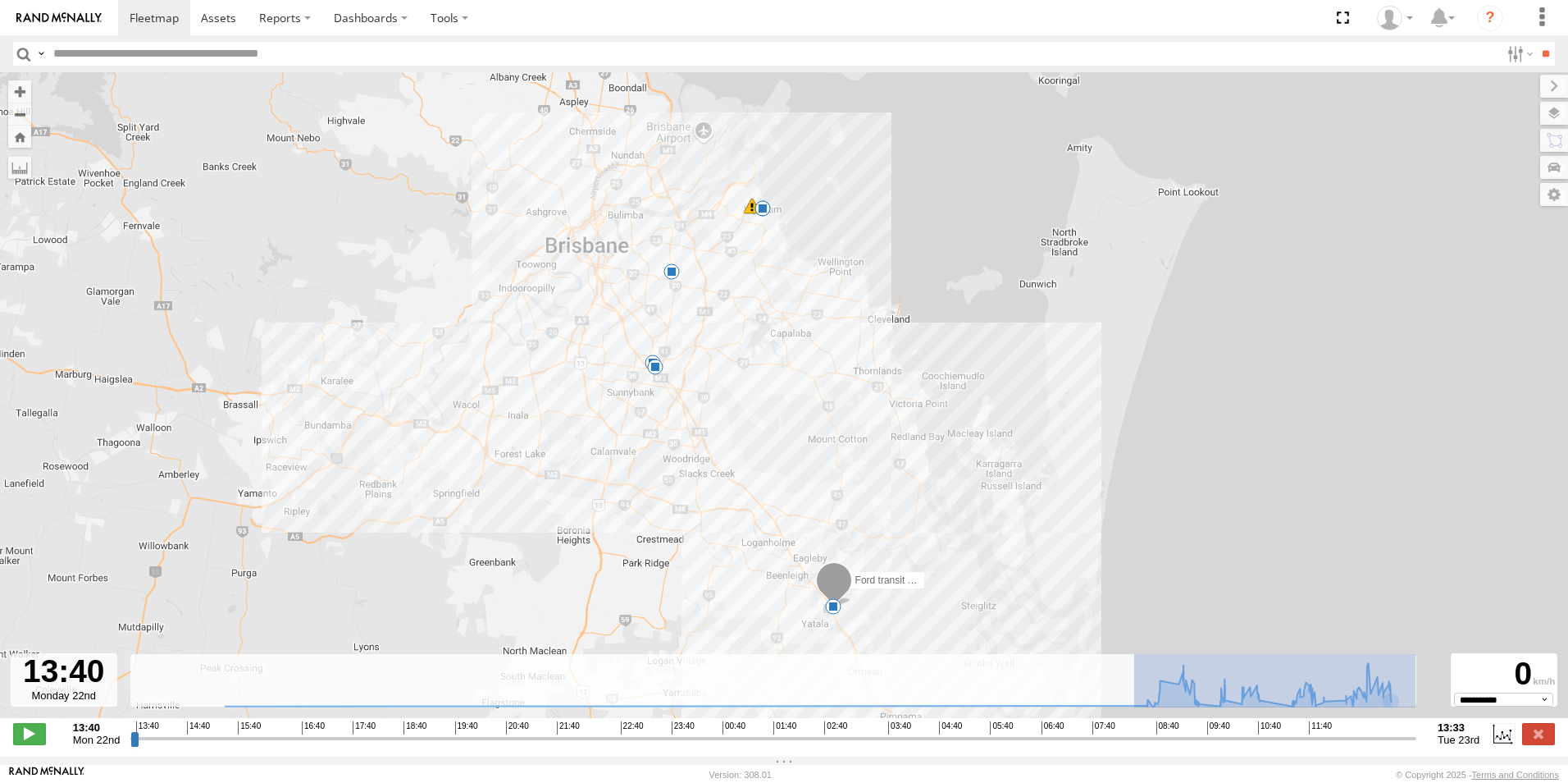
drag, startPoint x: 1135, startPoint y: 689, endPoint x: 1420, endPoint y: 692, distance: 285.0
click at [1420, 692] on div "← Move left → Move right ↑ Move up ↓ Move down + Zoom in - Zoom out Home Jump l…" at bounding box center [784, 414] width 1568 height 684
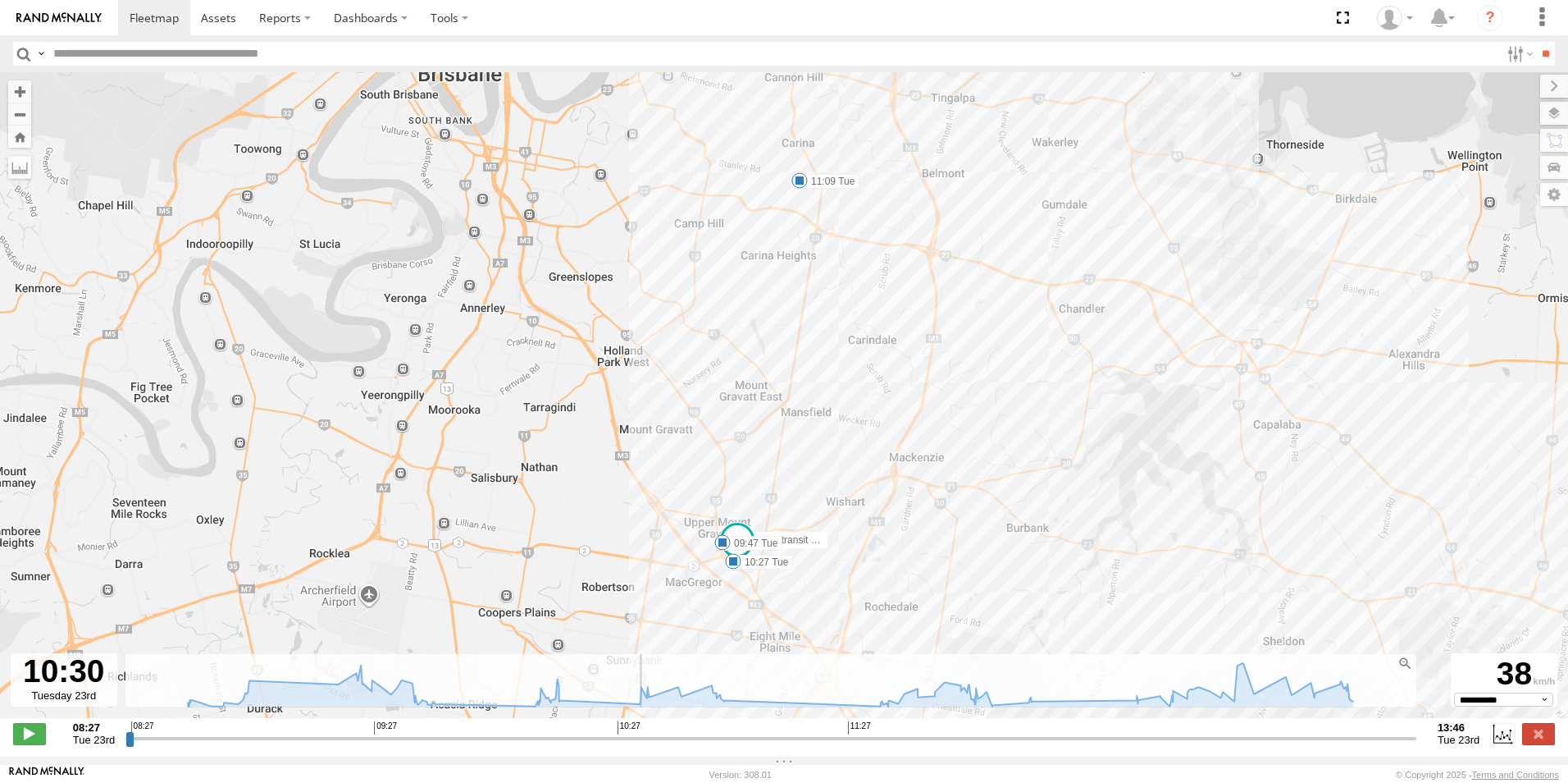
drag, startPoint x: 675, startPoint y: 689, endPoint x: 624, endPoint y: 458, distance: 236.6
click at [624, 731] on input "range" at bounding box center [771, 738] width 1291 height 16
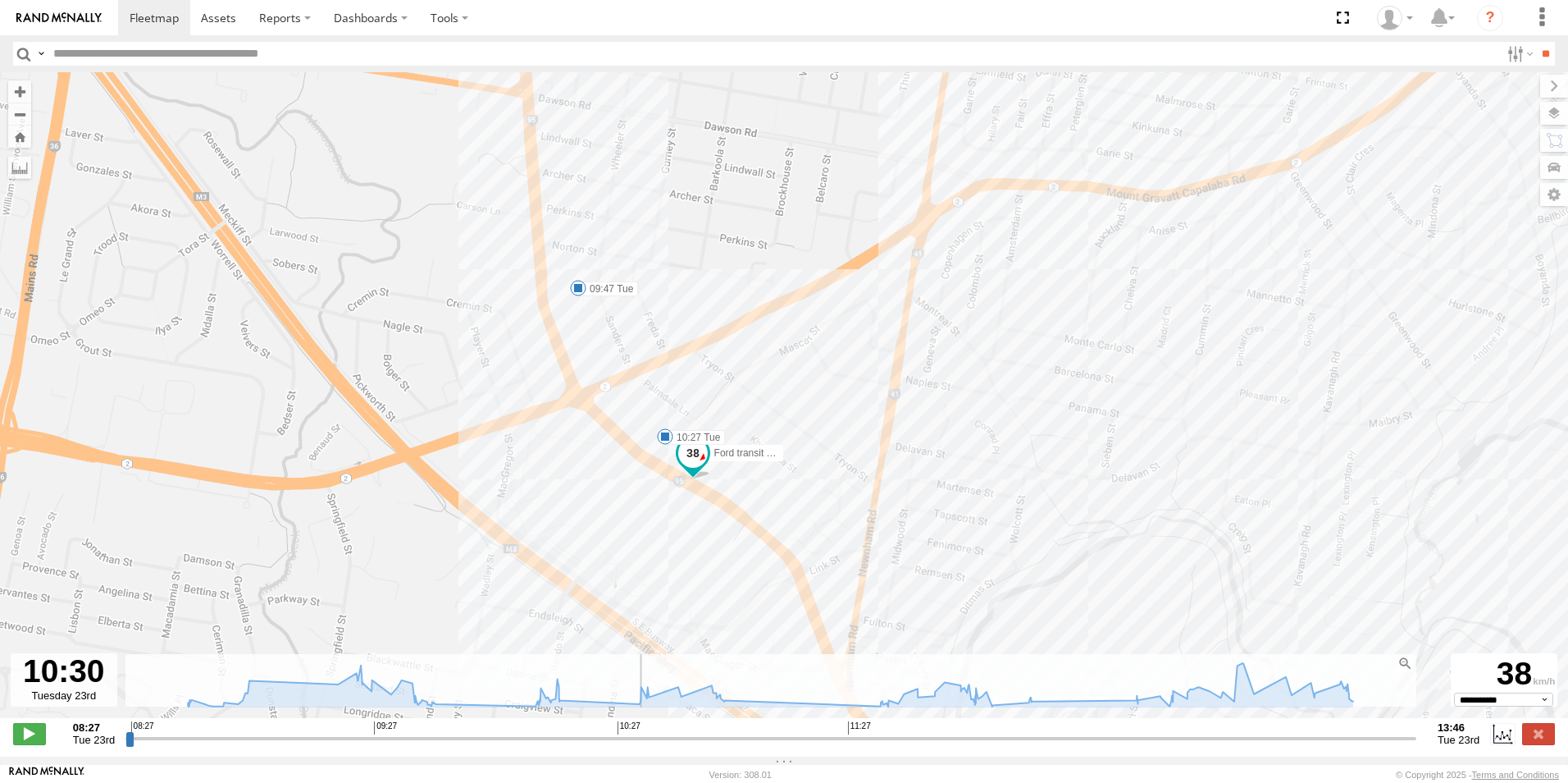
drag, startPoint x: 661, startPoint y: 599, endPoint x: 630, endPoint y: 623, distance: 39.2
click at [630, 623] on div "Ford transit (Little) 15:16 Mon 09:47 Tue 10:27 Tue 11:09 Tue 11:49 Tue 12:18 T…" at bounding box center [784, 403] width 1568 height 663
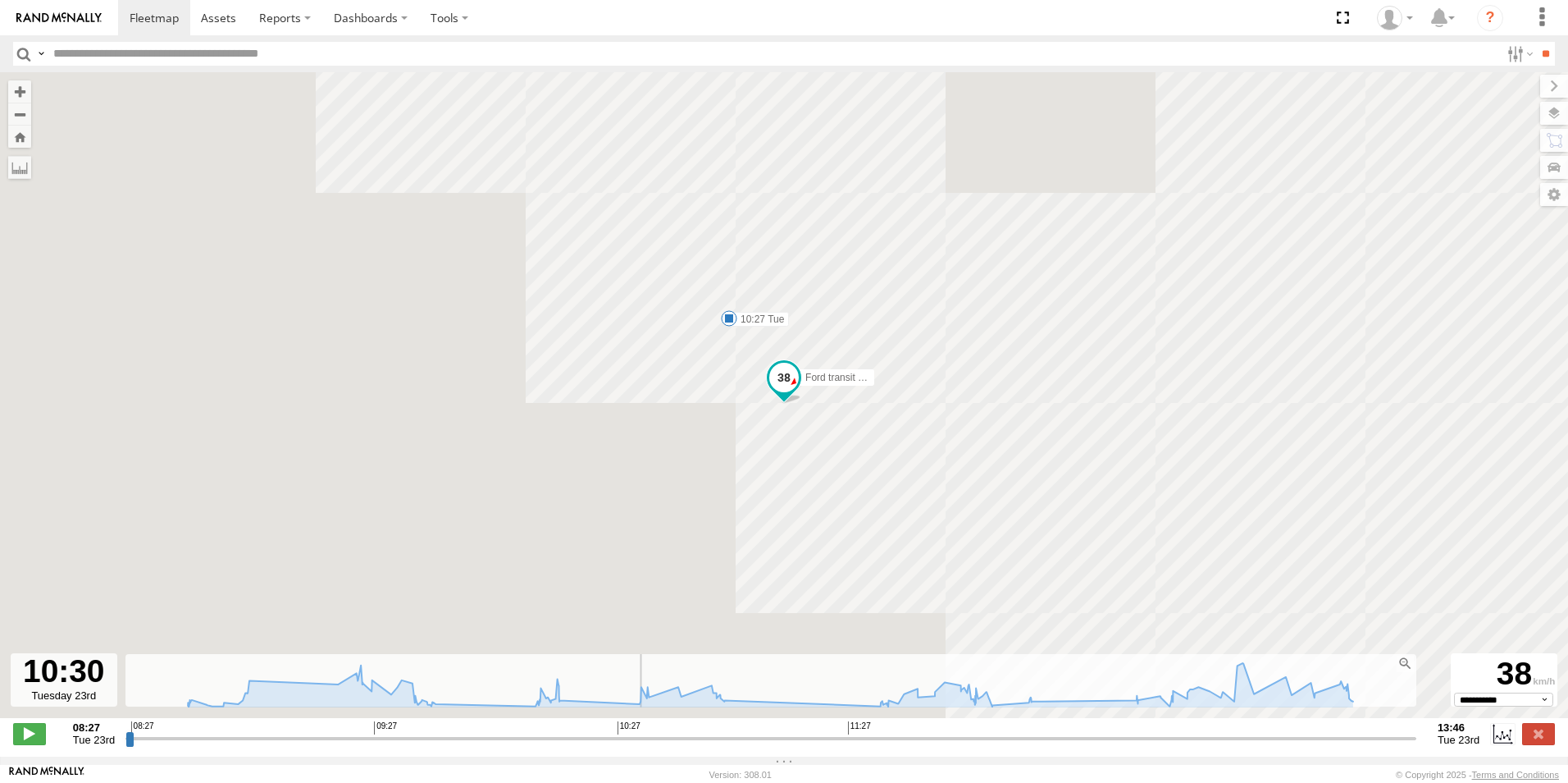
drag, startPoint x: 708, startPoint y: 723, endPoint x: 624, endPoint y: 625, distance: 129.1
click at [624, 731] on input "range" at bounding box center [771, 738] width 1291 height 16
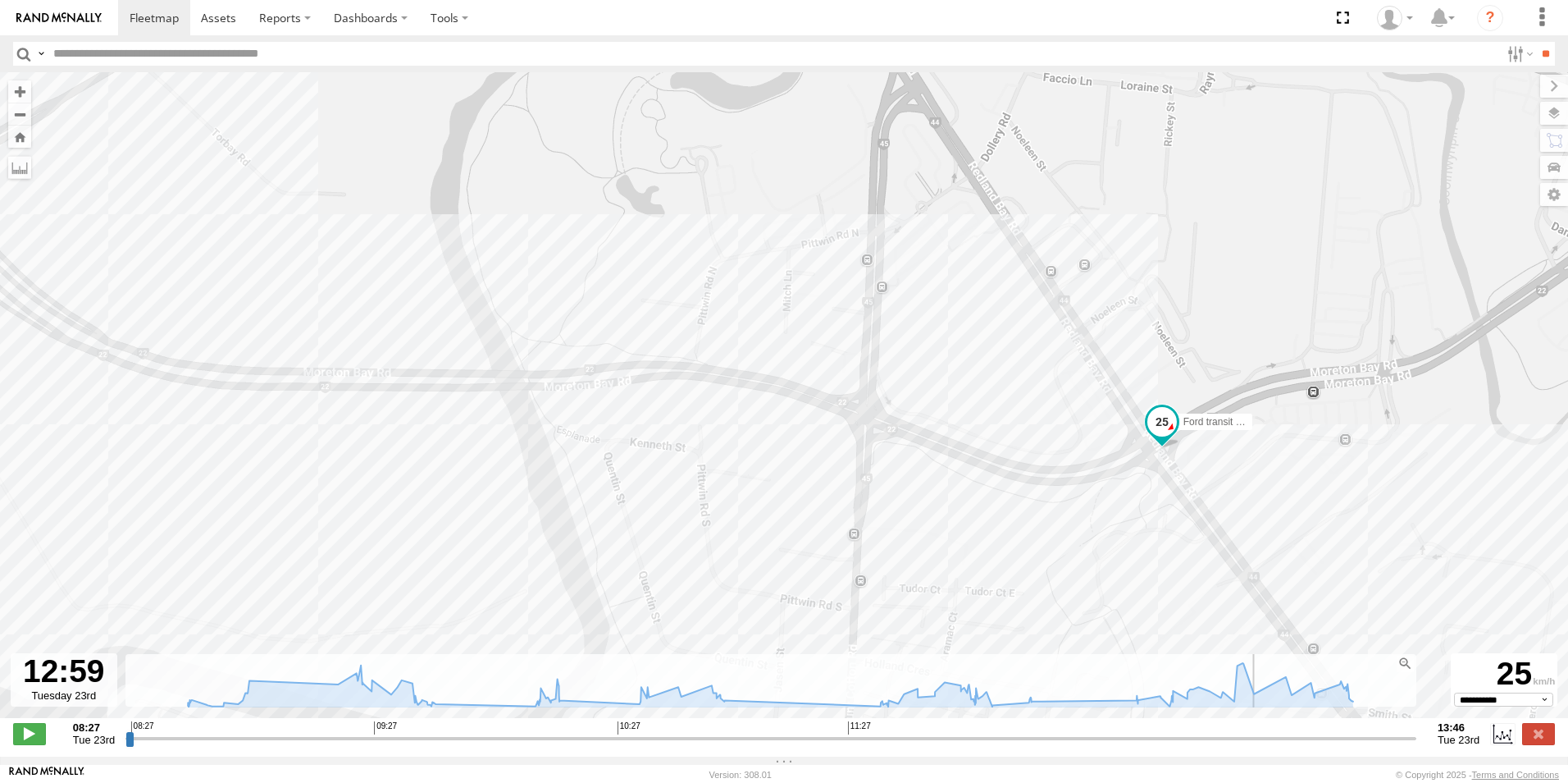
drag, startPoint x: 626, startPoint y: 750, endPoint x: 1220, endPoint y: 629, distance: 606.2
type input "**********"
click at [1222, 731] on input "range" at bounding box center [771, 738] width 1291 height 16
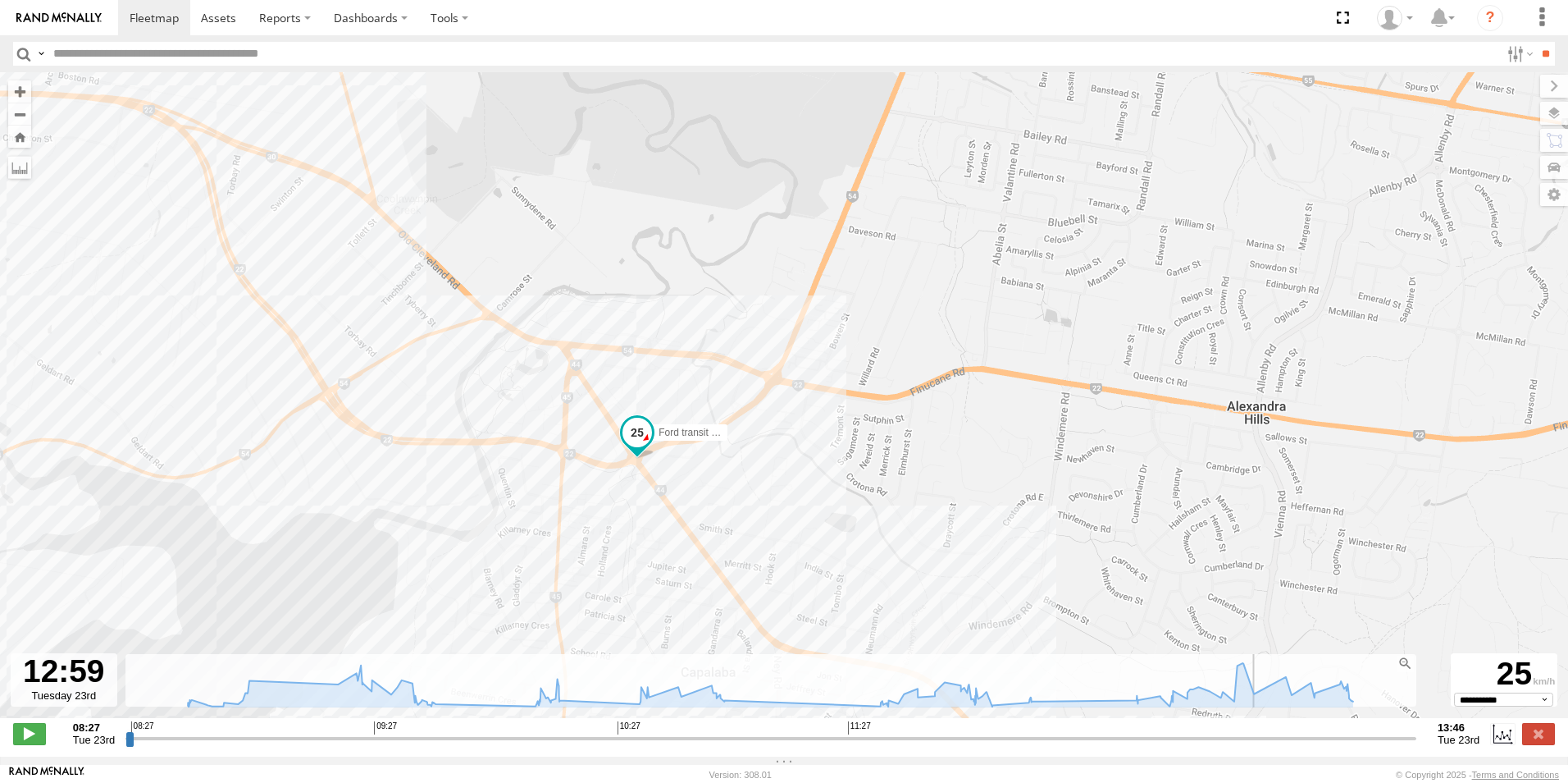
drag, startPoint x: 742, startPoint y: 281, endPoint x: 192, endPoint y: -61, distance: 647.7
click at [192, 0] on html at bounding box center [784, 392] width 1568 height 783
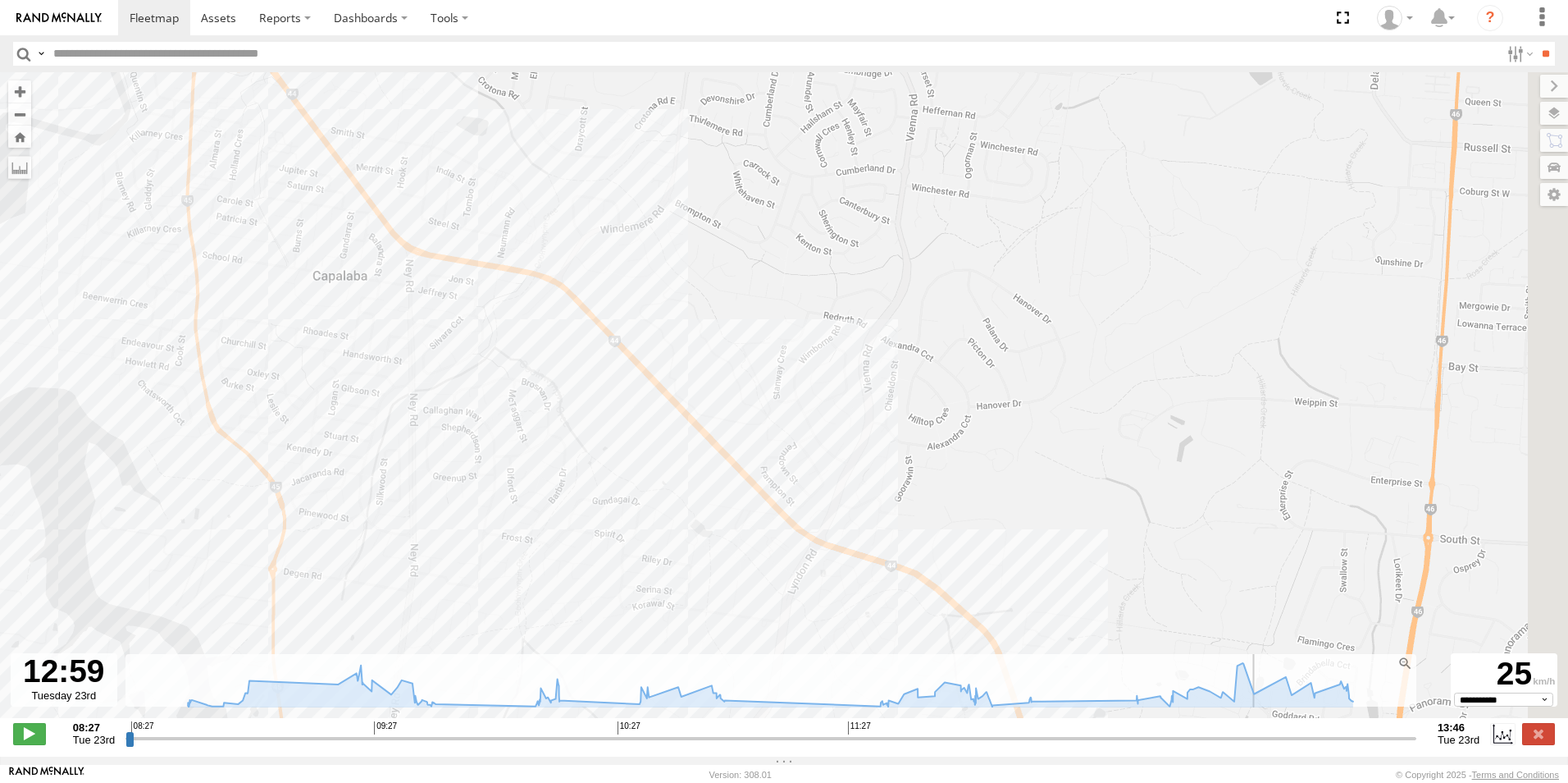
drag, startPoint x: 537, startPoint y: 380, endPoint x: 192, endPoint y: -50, distance: 551.3
click at [192, 0] on html at bounding box center [784, 392] width 1568 height 783
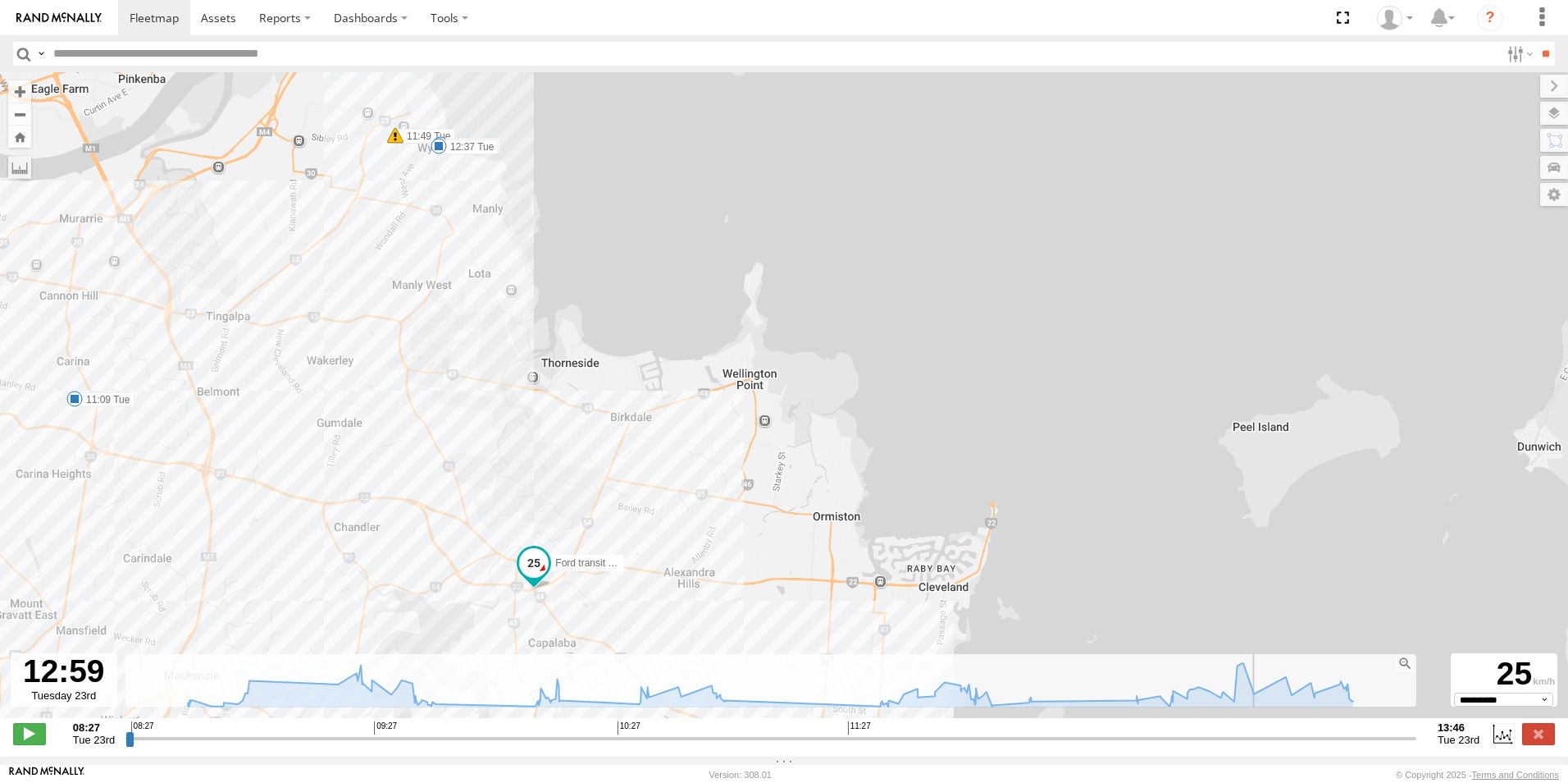
drag, startPoint x: 470, startPoint y: 593, endPoint x: 417, endPoint y: 563, distance: 60.9
click at [484, 646] on div "Ford transit (Little) 15:16 Mon 09:47 Tue 10:27 Tue 11:09 Tue 11:49 Tue 12:18 T…" at bounding box center [784, 403] width 1568 height 663
click at [1550, 744] on label at bounding box center [1539, 733] width 33 height 21
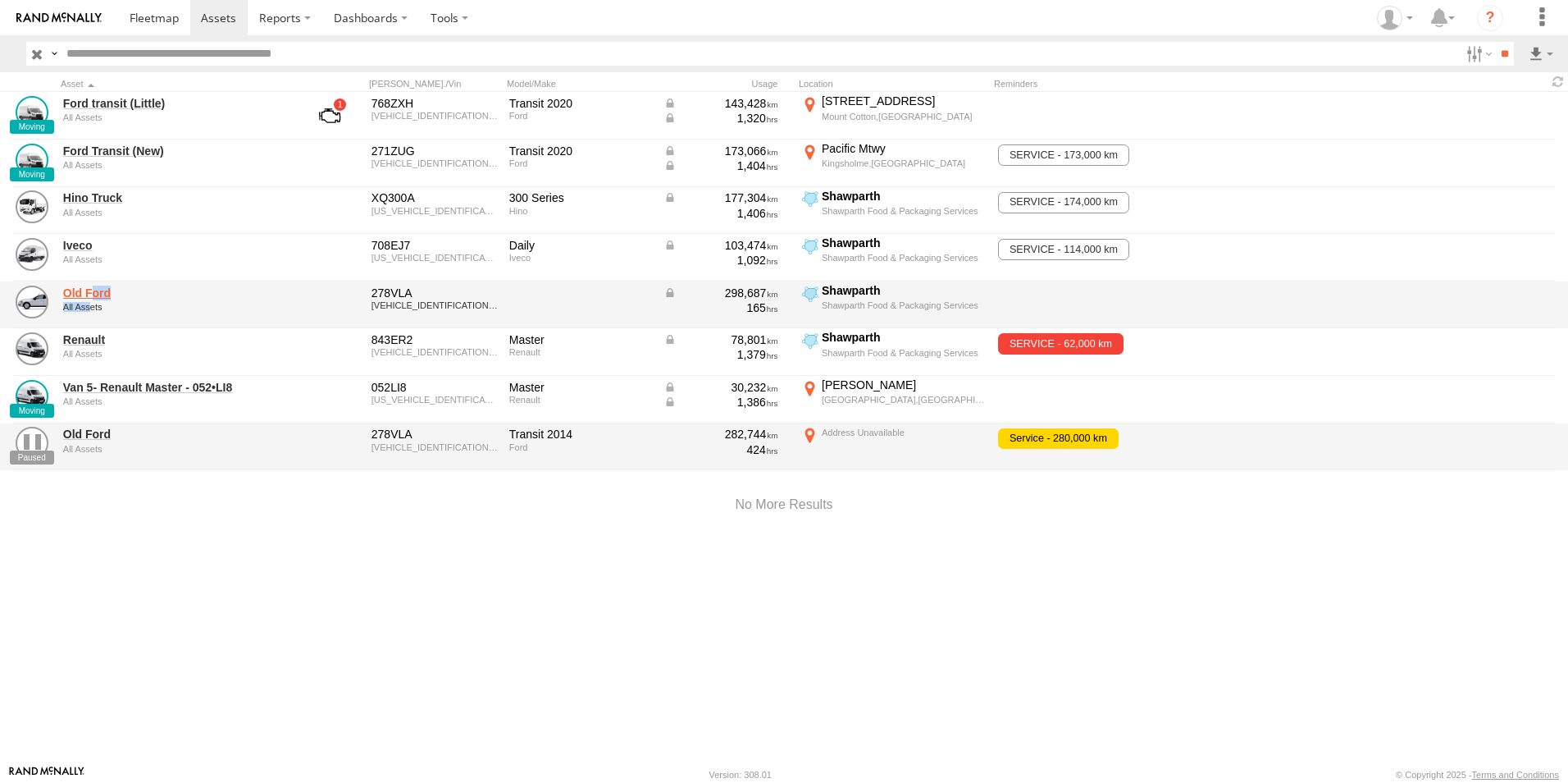
click at [90, 300] on div "Old Ford All Assets" at bounding box center [175, 305] width 230 height 44
drag, startPoint x: 90, startPoint y: 300, endPoint x: 98, endPoint y: 295, distance: 9.4
click at [98, 295] on link "Old Ford" at bounding box center [175, 292] width 225 height 15
click at [98, 292] on link "Old Ford" at bounding box center [175, 292] width 225 height 15
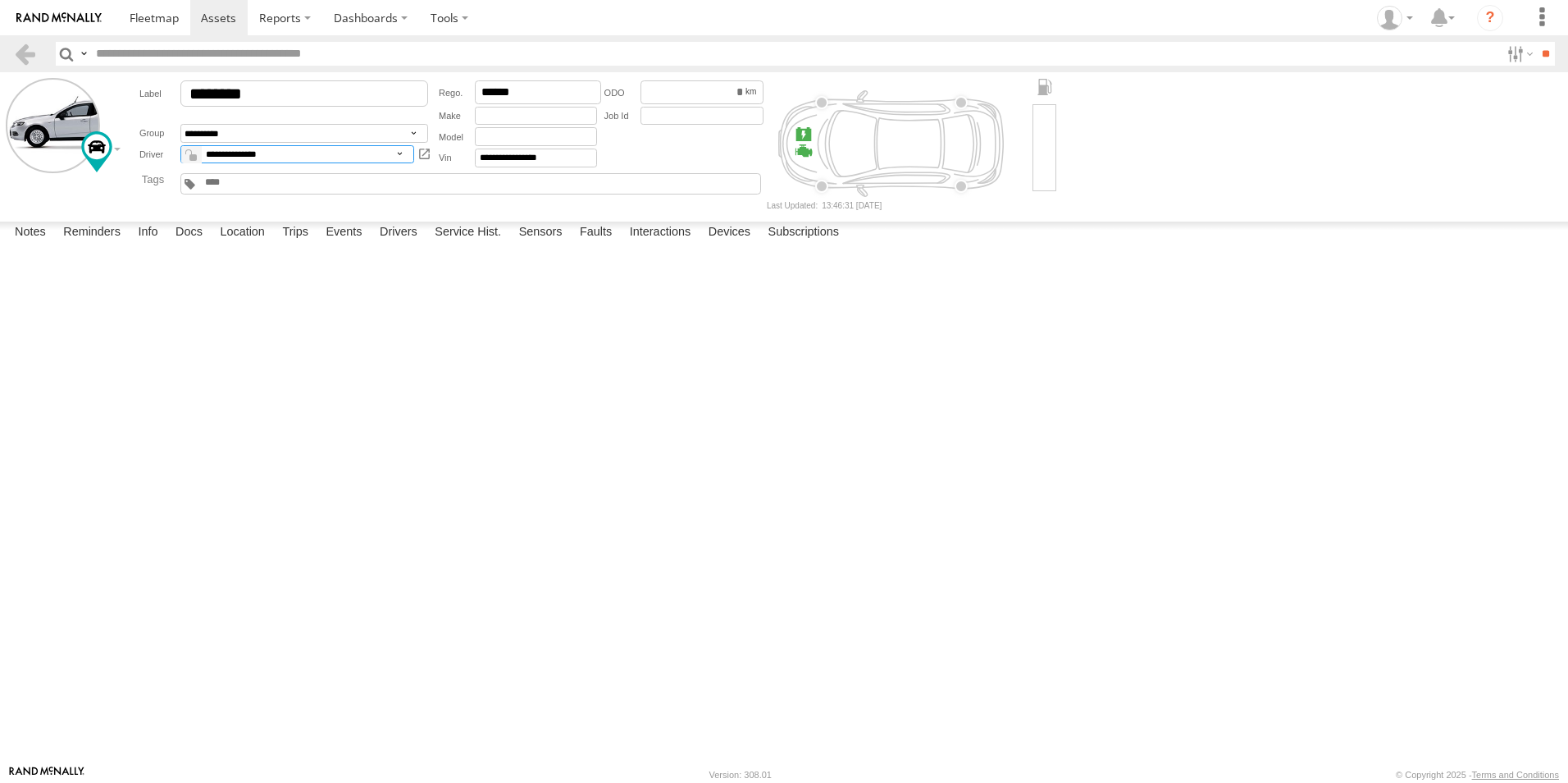
click at [367, 162] on select "**********" at bounding box center [297, 154] width 234 height 19
click at [345, 162] on select "**********" at bounding box center [297, 154] width 234 height 19
